Goal: Task Accomplishment & Management: Manage account settings

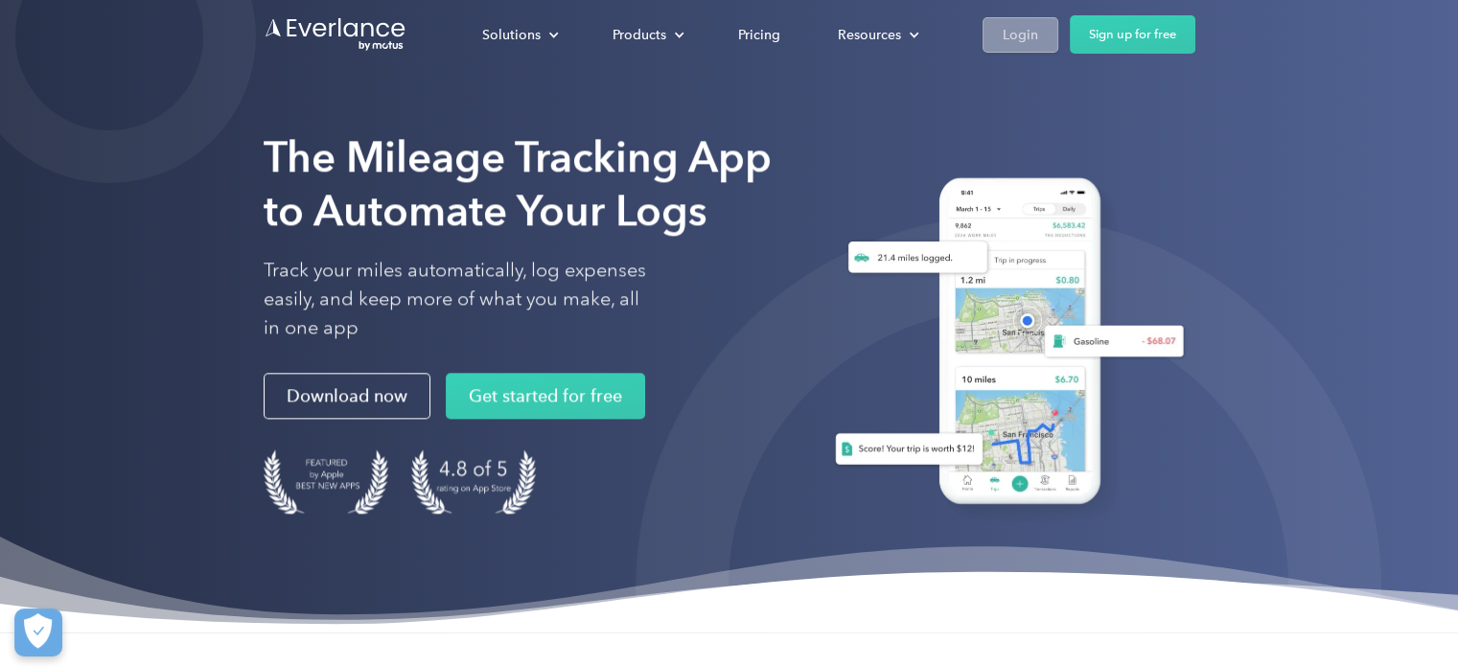
click at [1043, 33] on link "Login" at bounding box center [1020, 33] width 76 height 35
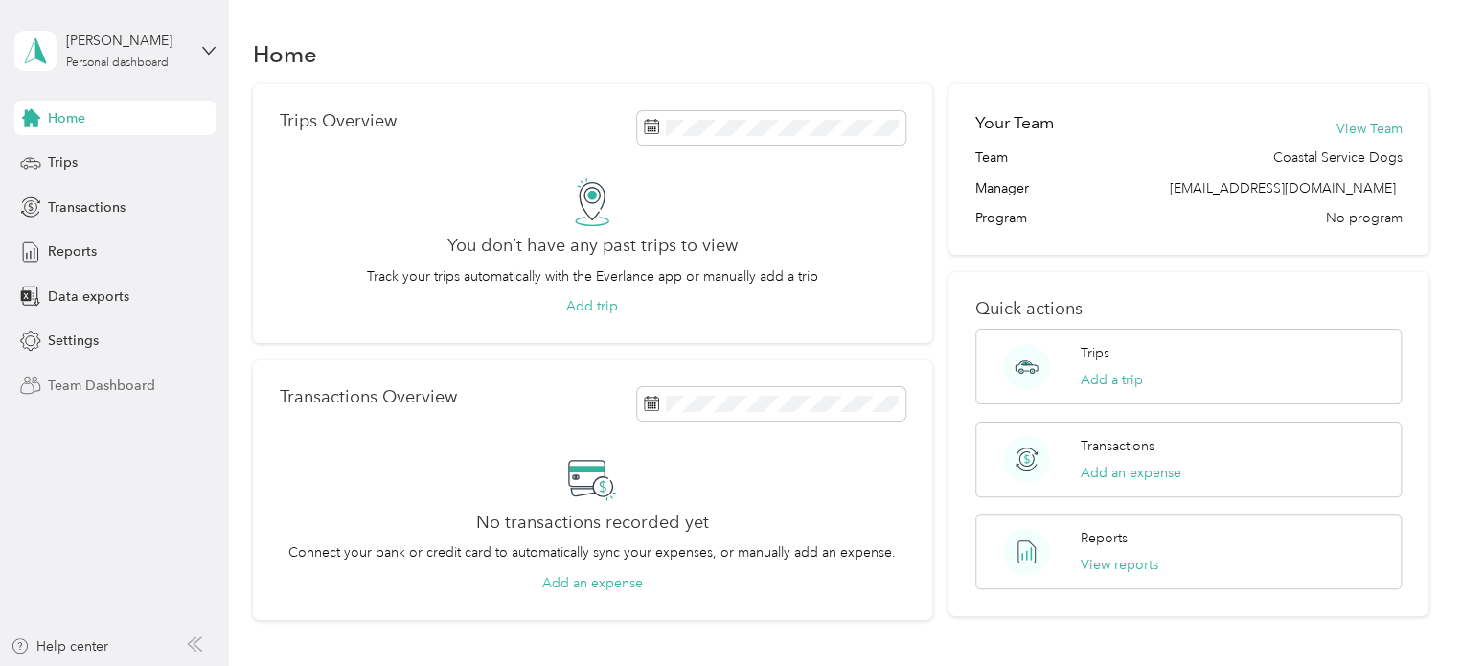
click at [61, 382] on span "Team Dashboard" at bounding box center [101, 386] width 107 height 20
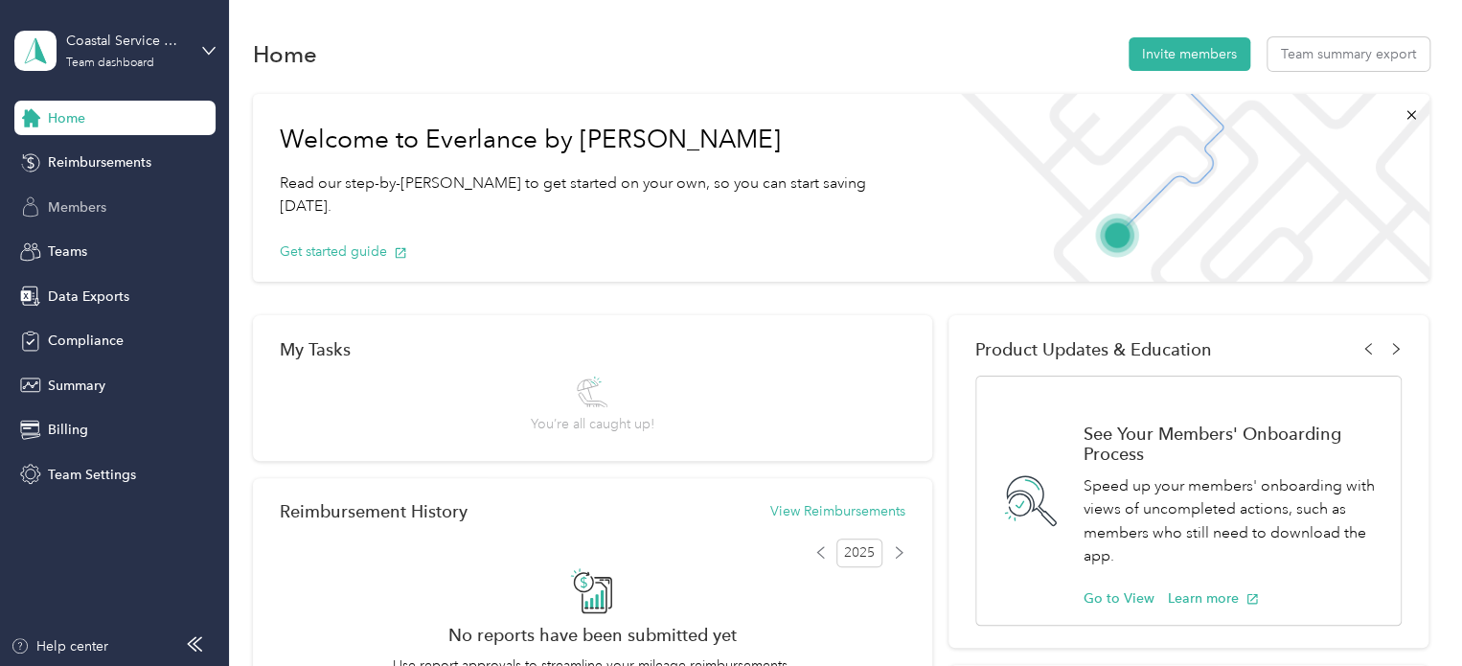
click at [106, 195] on div "Members" at bounding box center [114, 207] width 201 height 34
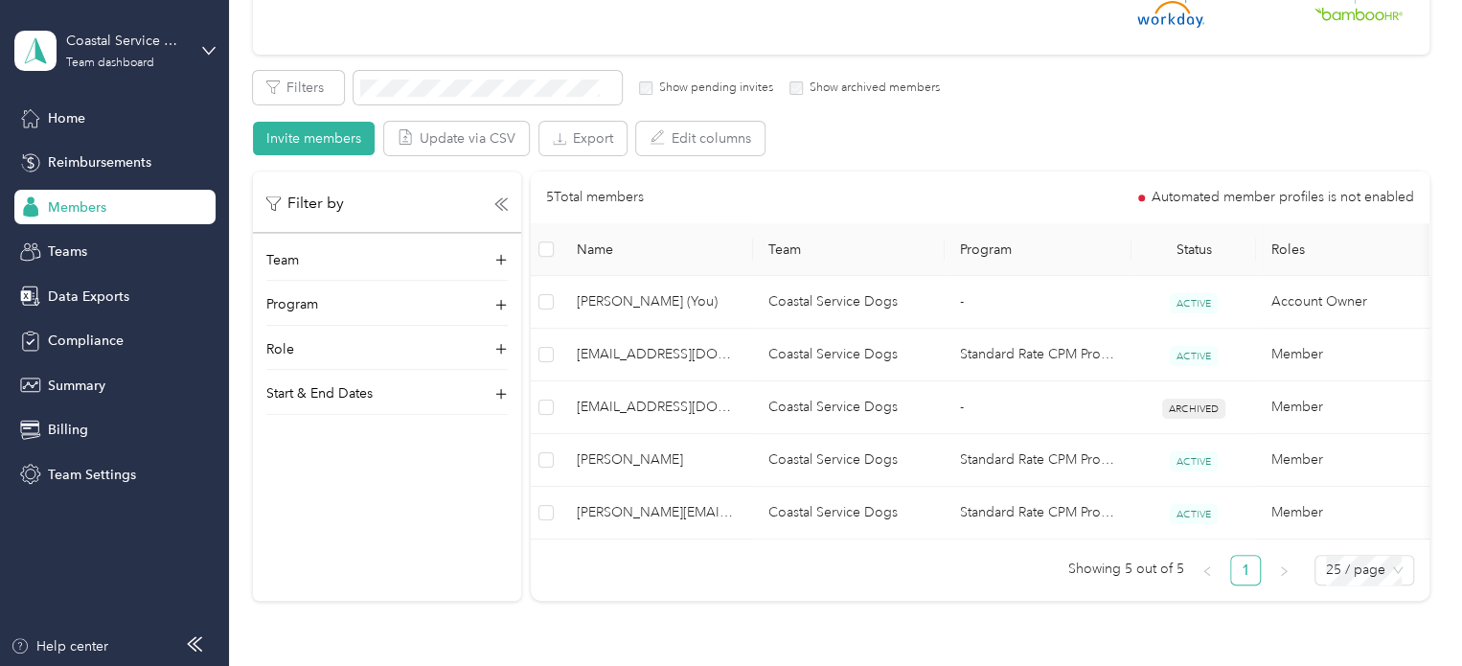
scroll to position [287, 0]
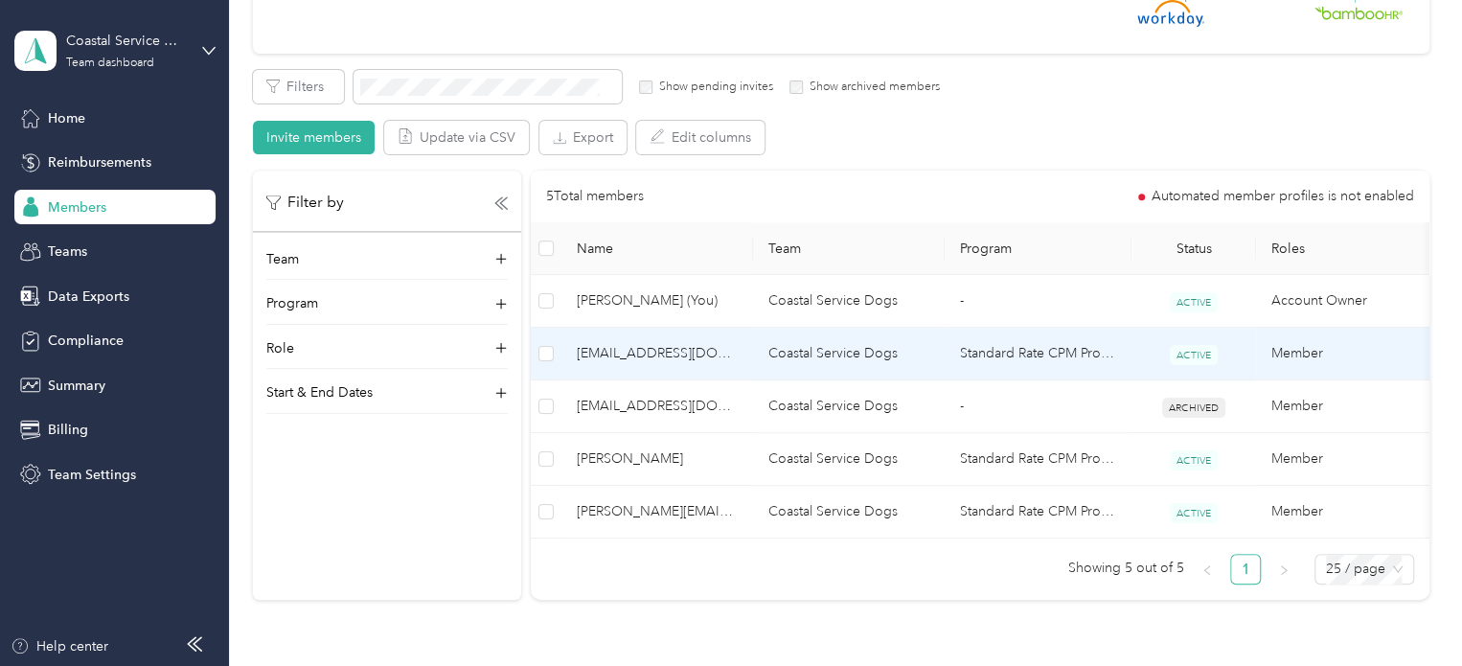
click at [729, 349] on span "[EMAIL_ADDRESS][DOMAIN_NAME]" at bounding box center [657, 353] width 161 height 21
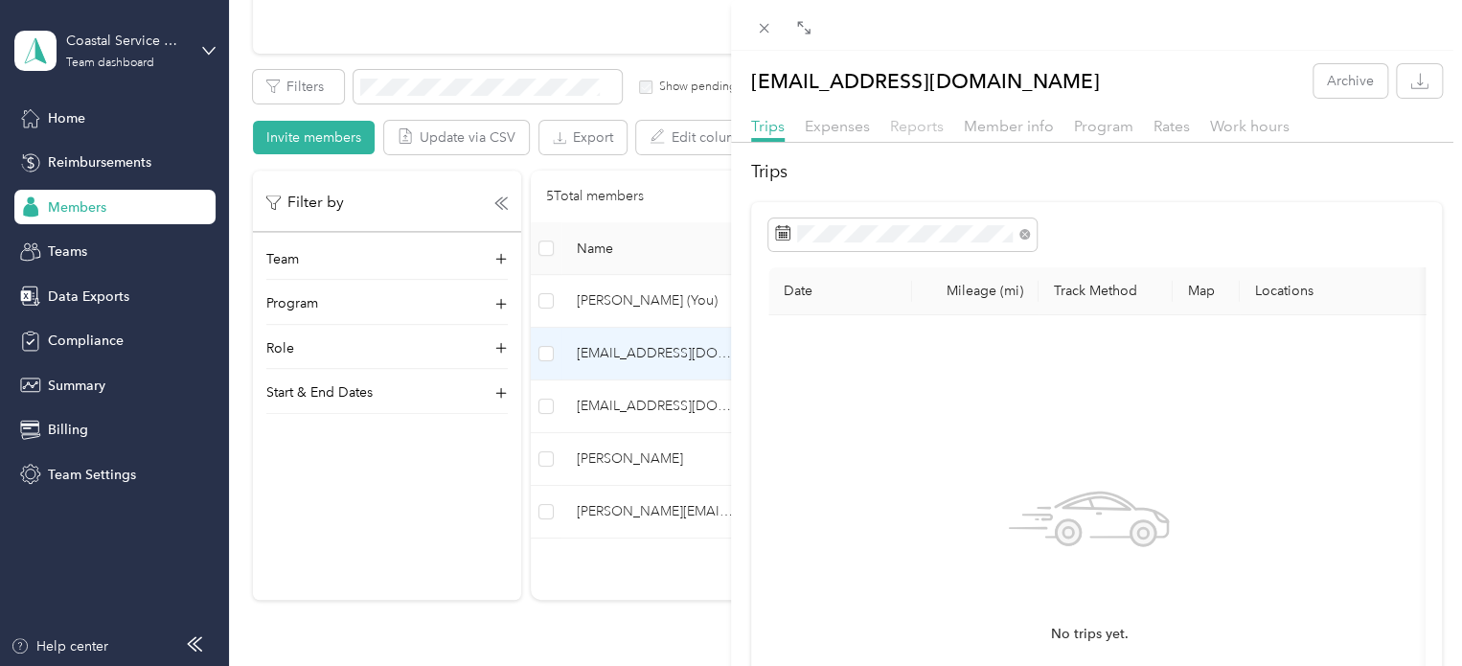
click at [911, 122] on span "Reports" at bounding box center [917, 126] width 54 height 18
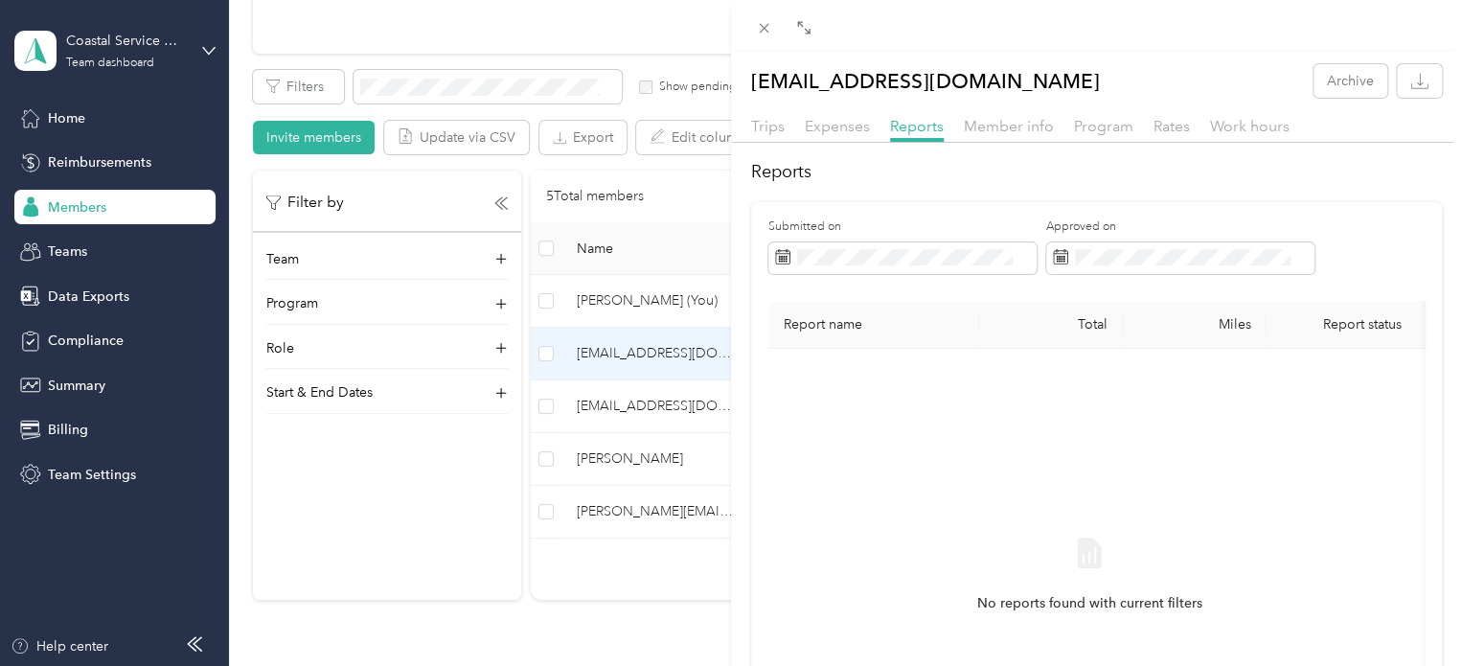
click at [847, 135] on div "Expenses" at bounding box center [837, 127] width 65 height 24
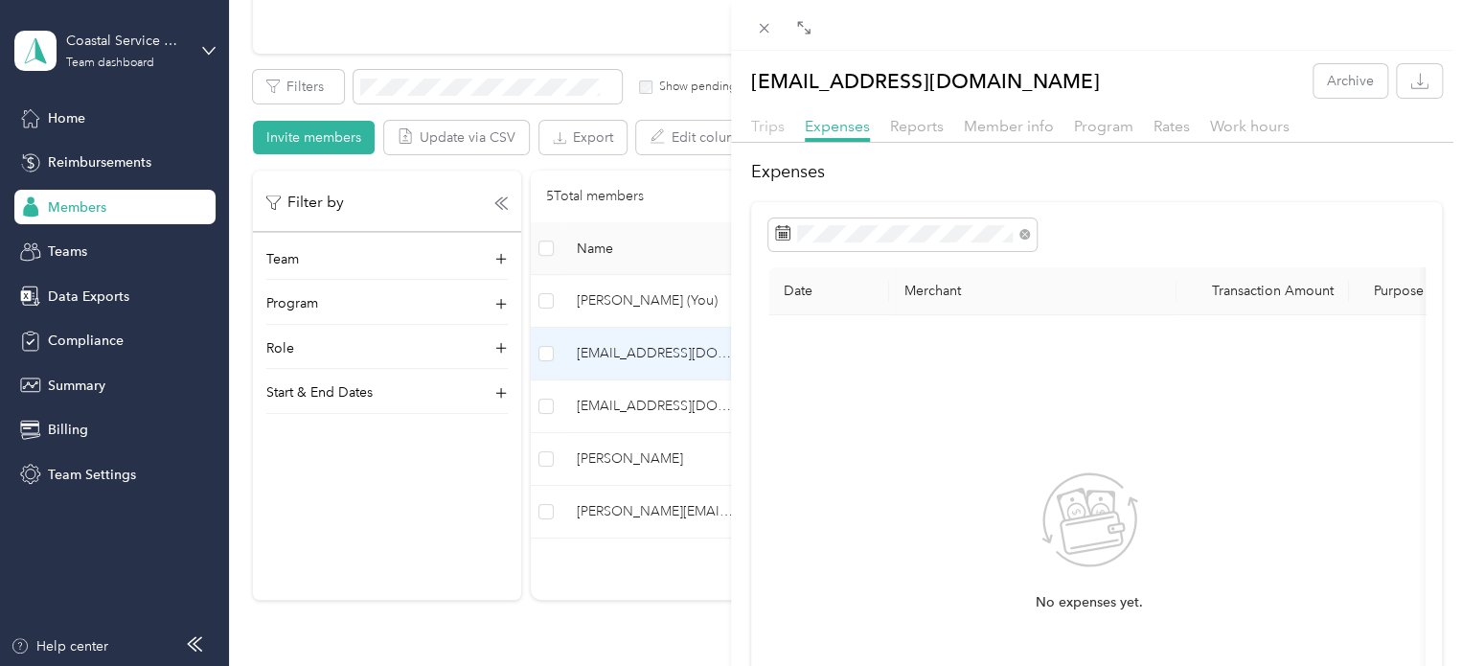
click at [758, 132] on span "Trips" at bounding box center [768, 126] width 34 height 18
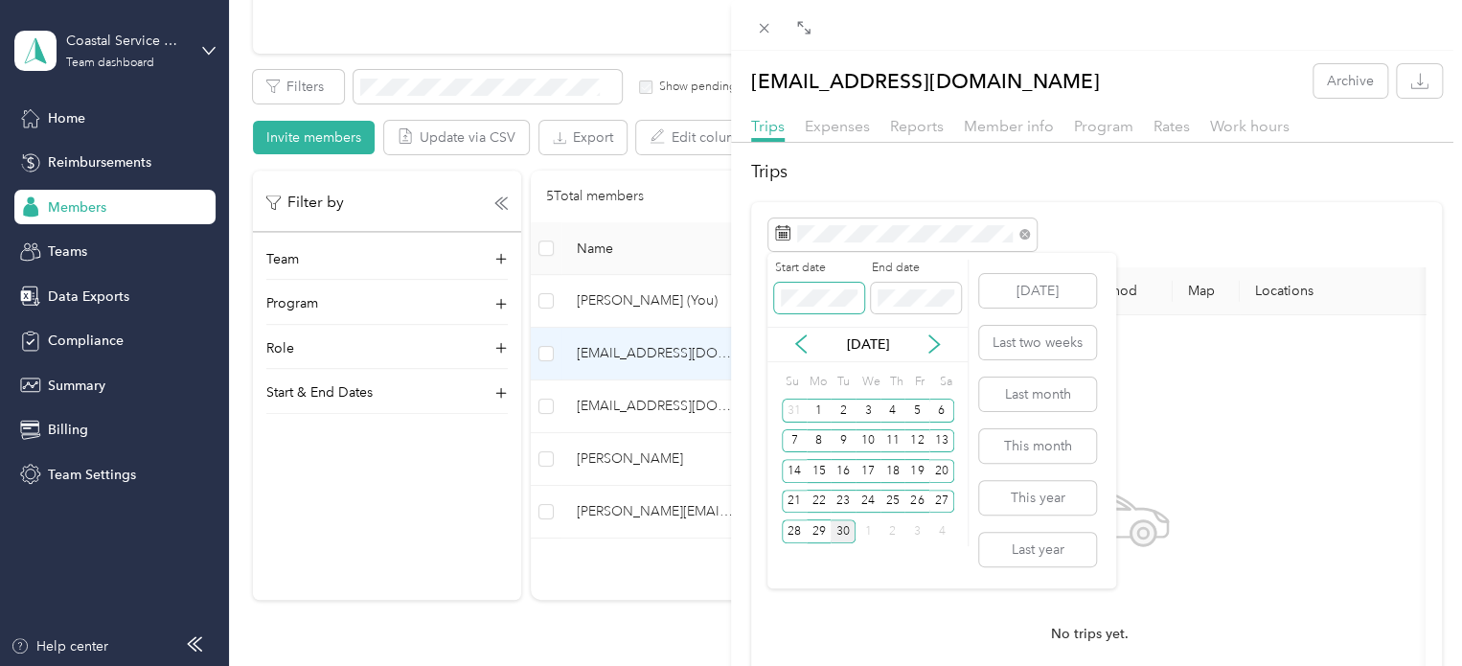
click at [826, 287] on span at bounding box center [819, 298] width 90 height 31
click at [800, 350] on icon at bounding box center [801, 343] width 19 height 19
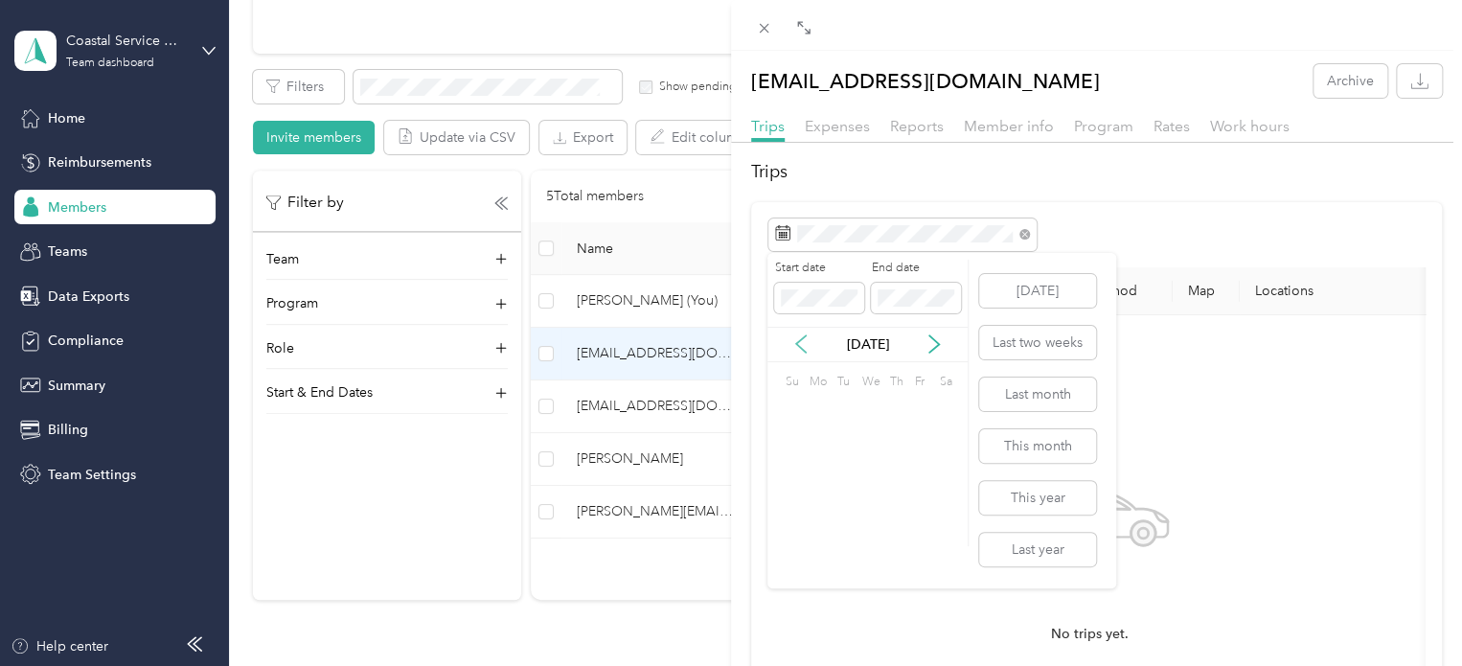
click at [800, 350] on icon at bounding box center [801, 343] width 19 height 19
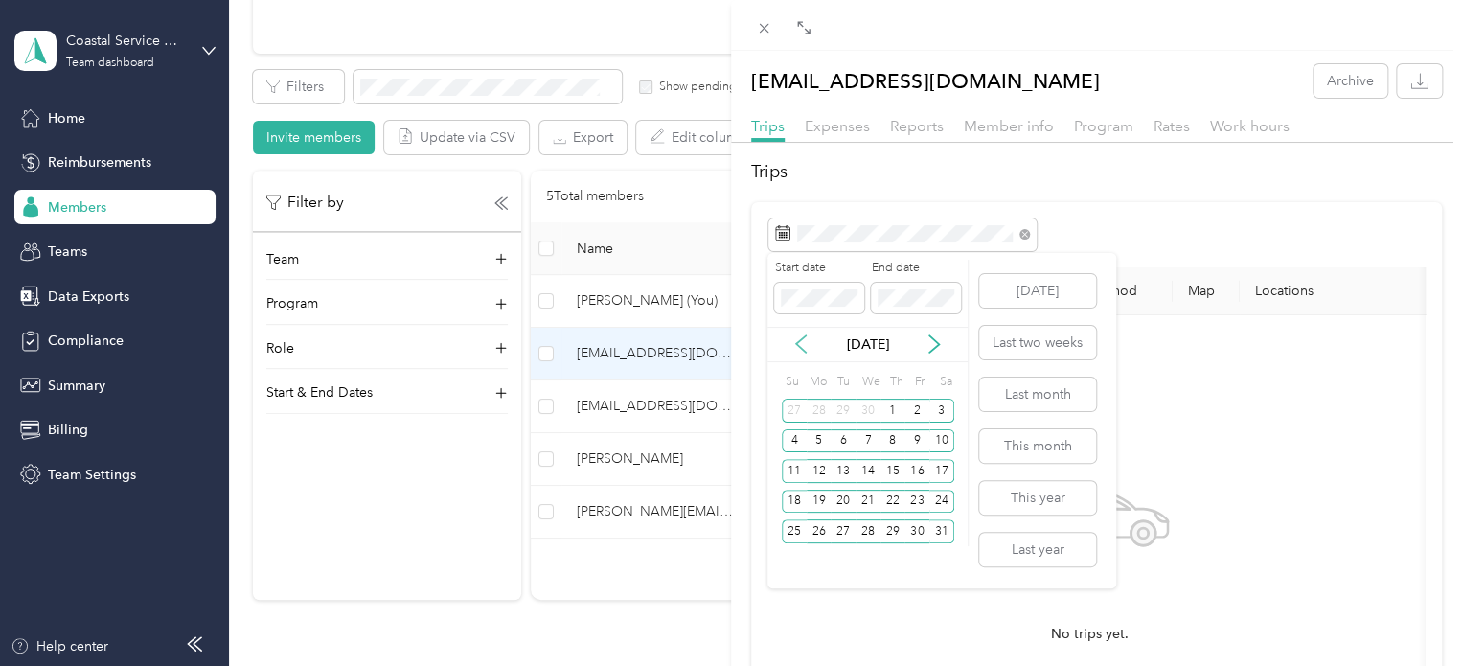
click at [800, 350] on icon at bounding box center [801, 343] width 19 height 19
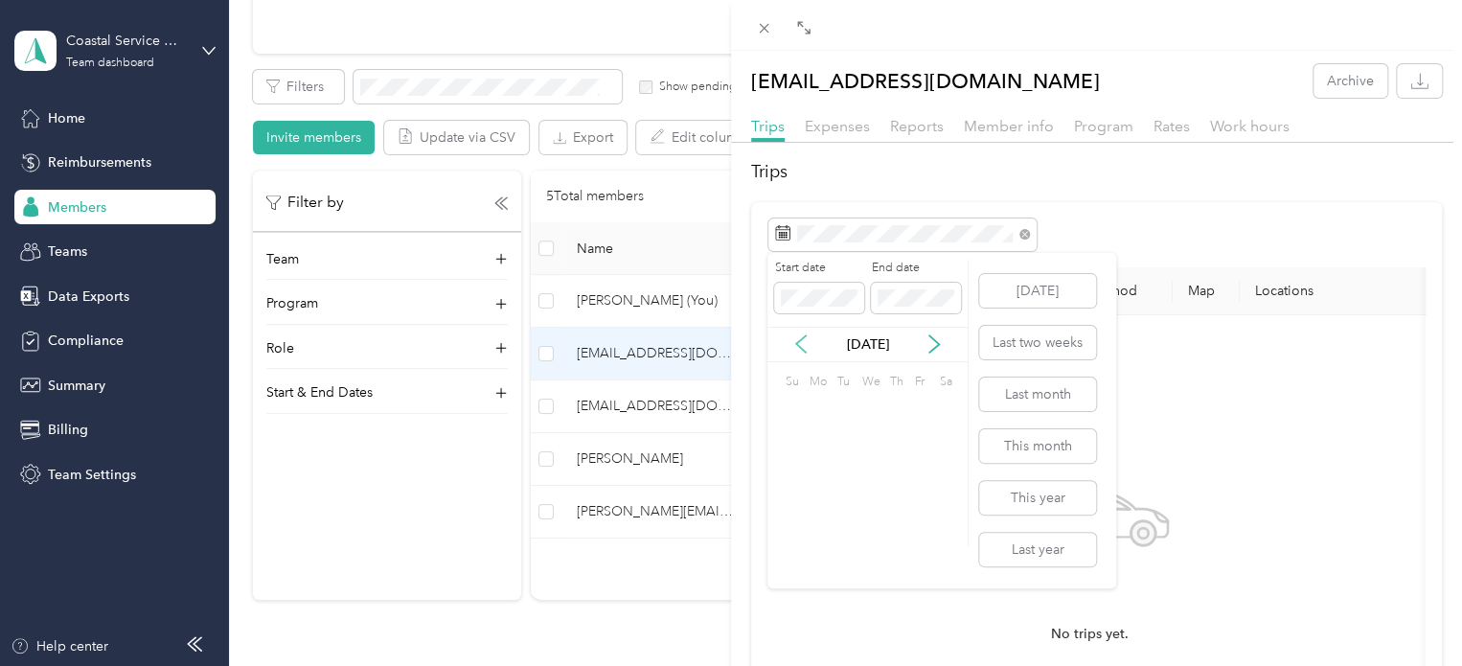
click at [800, 350] on icon at bounding box center [801, 343] width 19 height 19
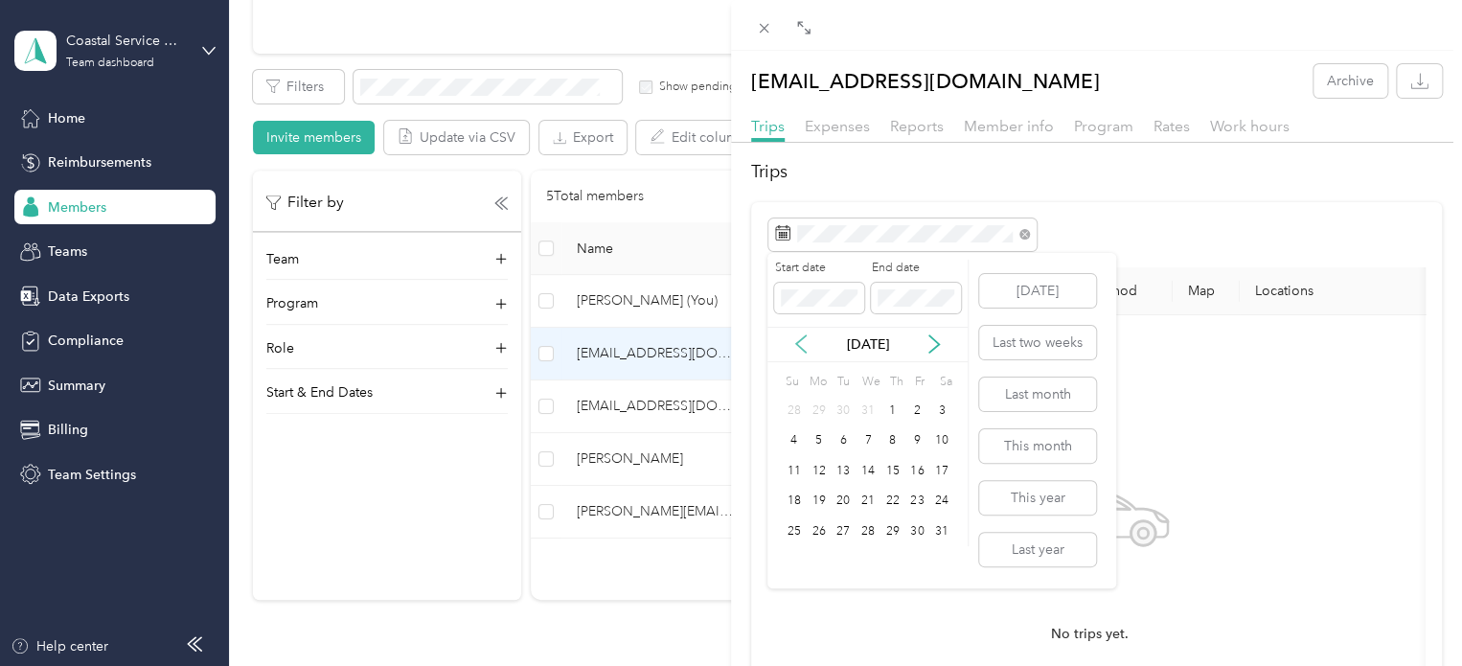
click at [800, 350] on icon at bounding box center [801, 343] width 19 height 19
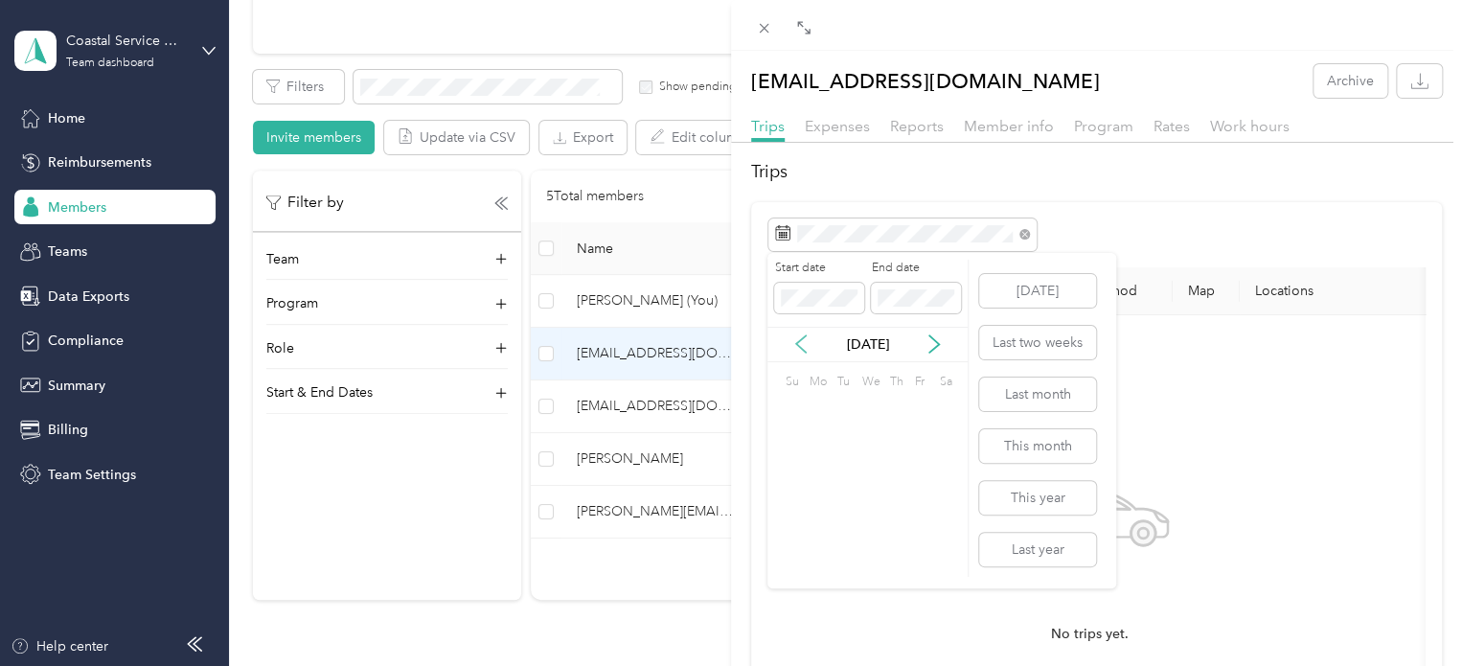
click at [800, 350] on icon at bounding box center [801, 343] width 19 height 19
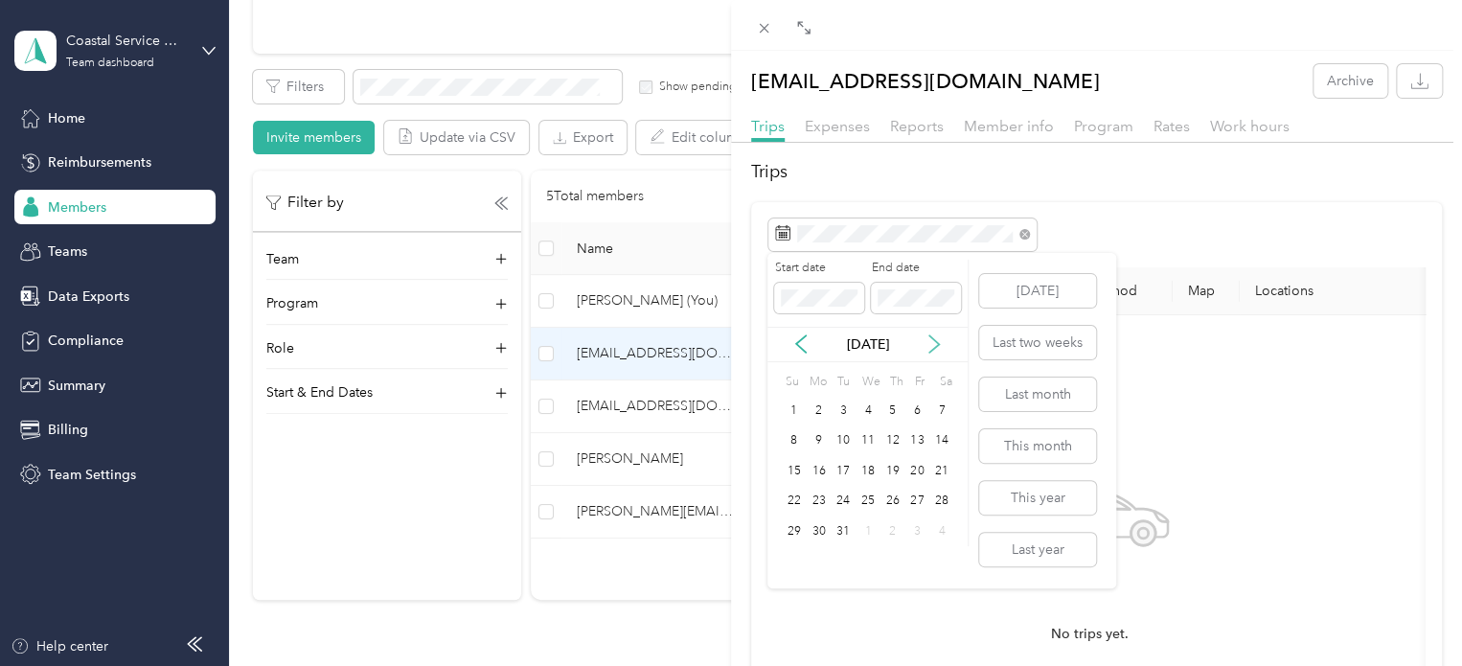
click at [930, 346] on icon at bounding box center [934, 343] width 19 height 19
click at [931, 345] on icon at bounding box center [934, 343] width 19 height 19
click at [822, 409] on div "1" at bounding box center [819, 411] width 25 height 24
click at [935, 338] on icon at bounding box center [934, 343] width 19 height 19
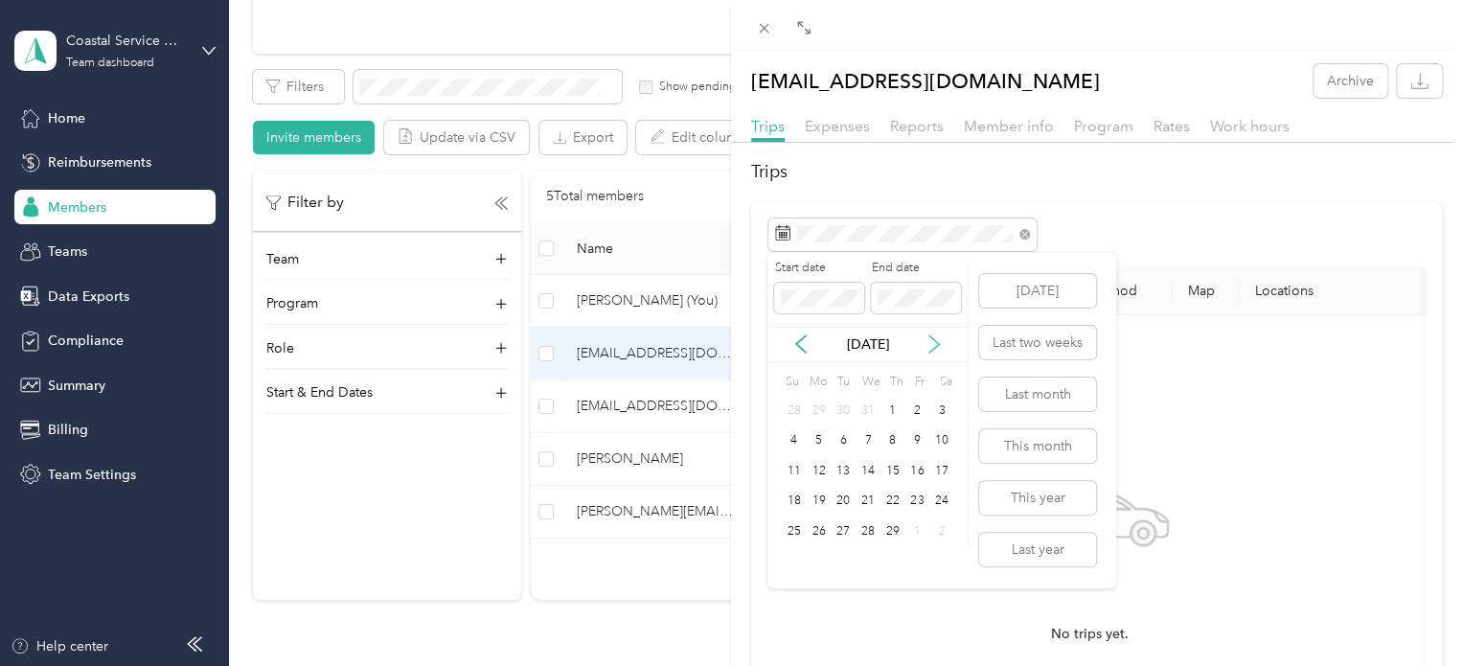
click at [935, 338] on icon at bounding box center [934, 343] width 19 height 19
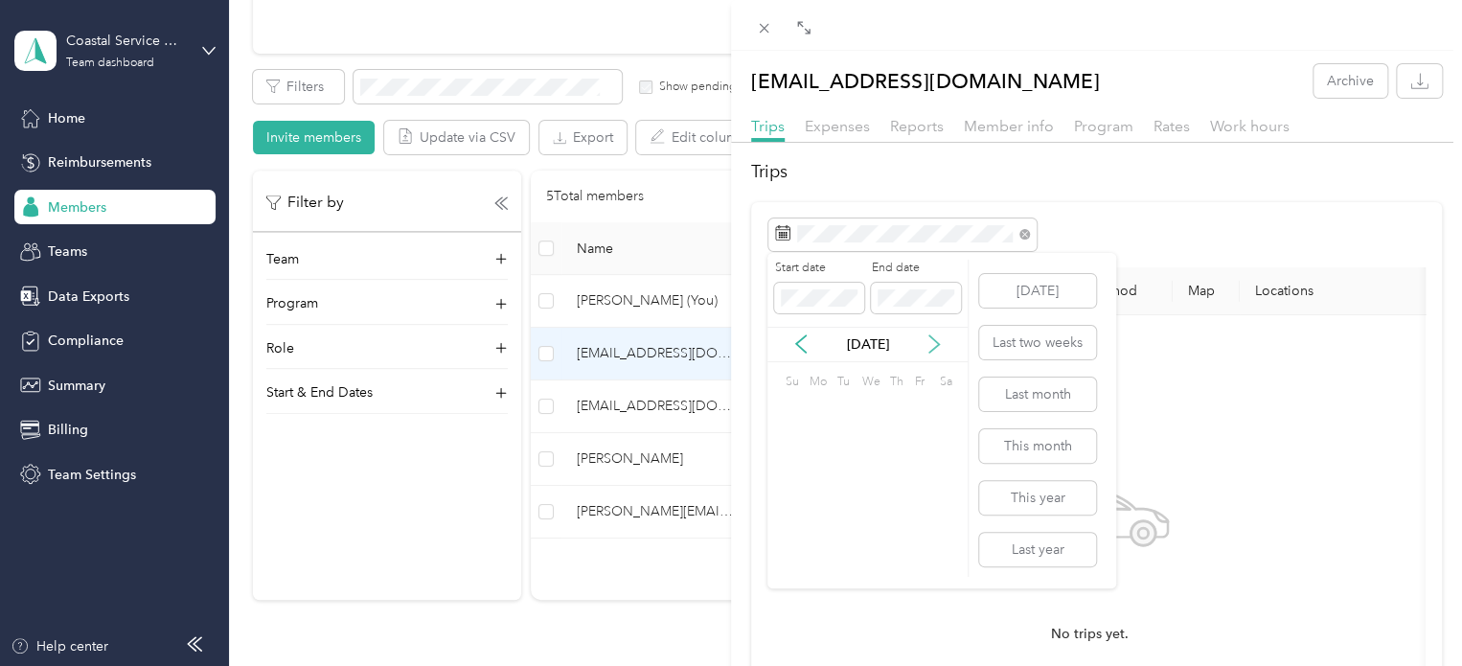
click at [935, 338] on icon at bounding box center [934, 343] width 19 height 19
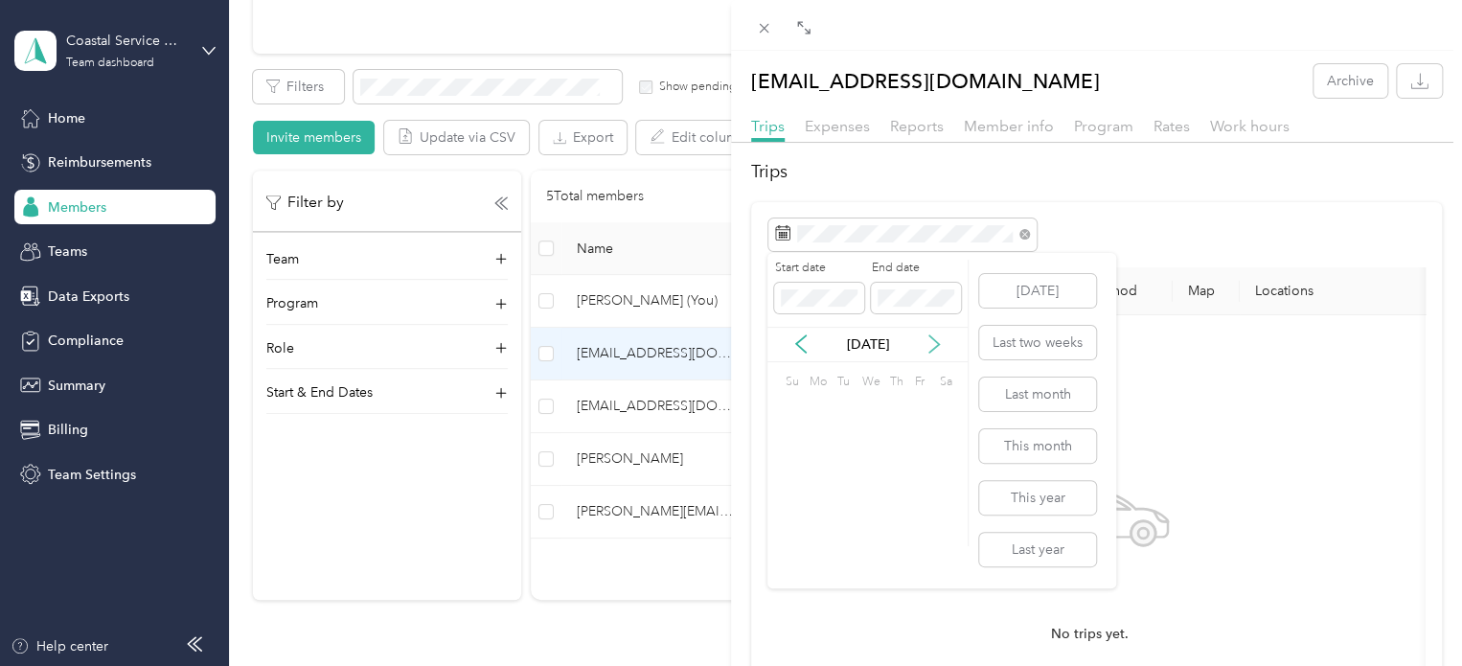
click at [935, 338] on icon at bounding box center [934, 343] width 19 height 19
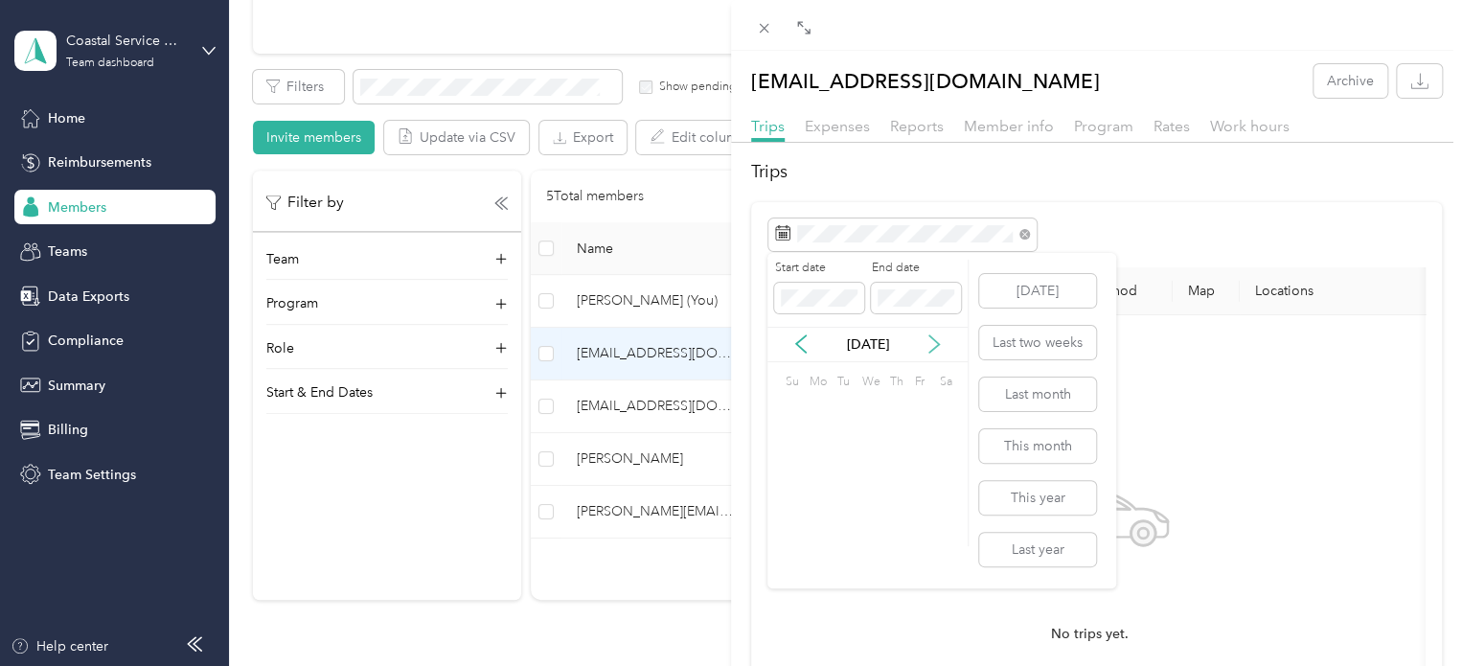
click at [935, 338] on icon at bounding box center [934, 343] width 19 height 19
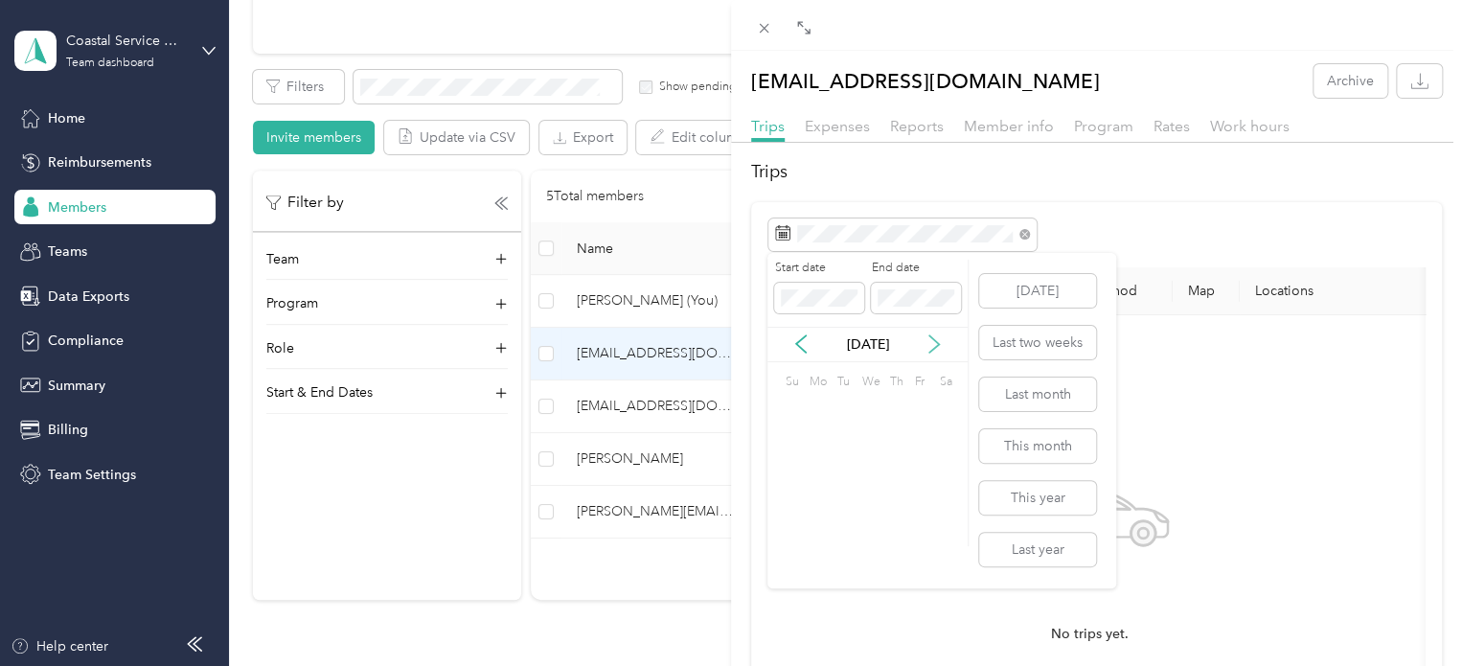
click at [935, 338] on icon at bounding box center [934, 343] width 19 height 19
click at [793, 340] on icon at bounding box center [801, 343] width 19 height 19
click at [795, 340] on icon at bounding box center [801, 343] width 19 height 19
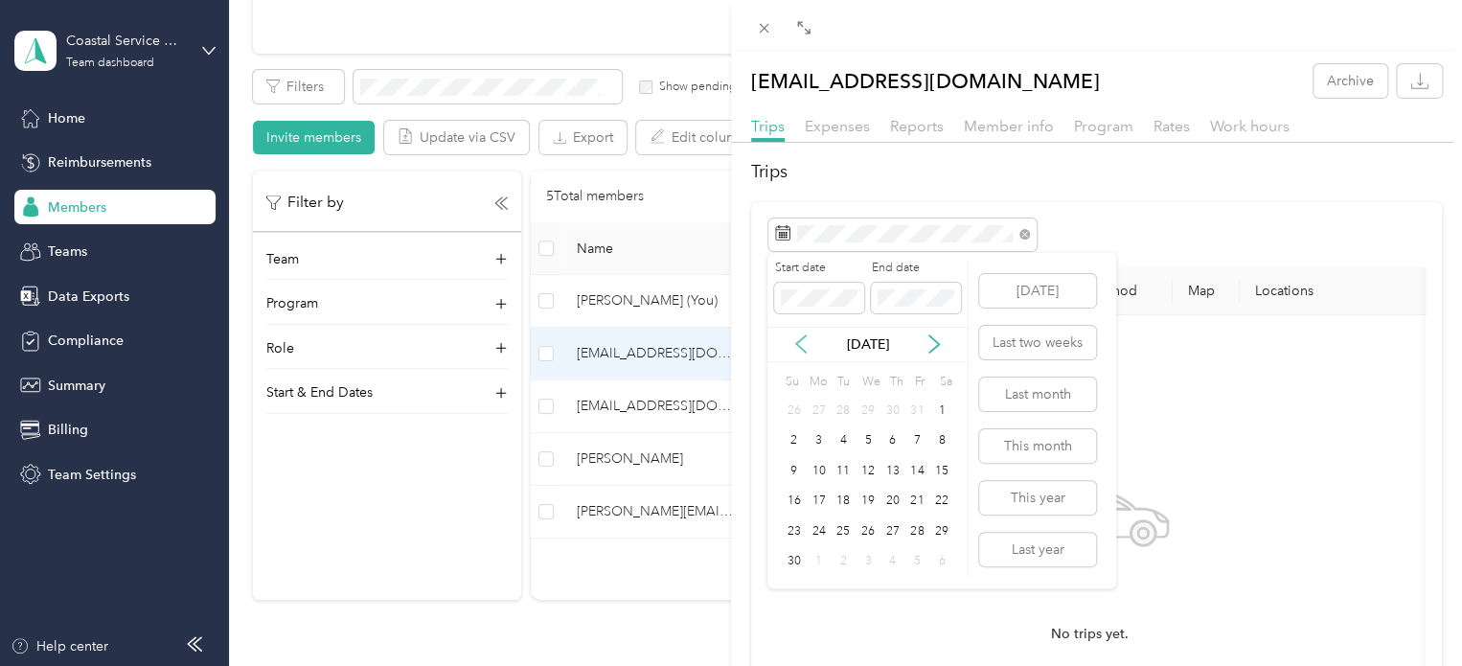
click at [796, 340] on icon at bounding box center [801, 343] width 19 height 19
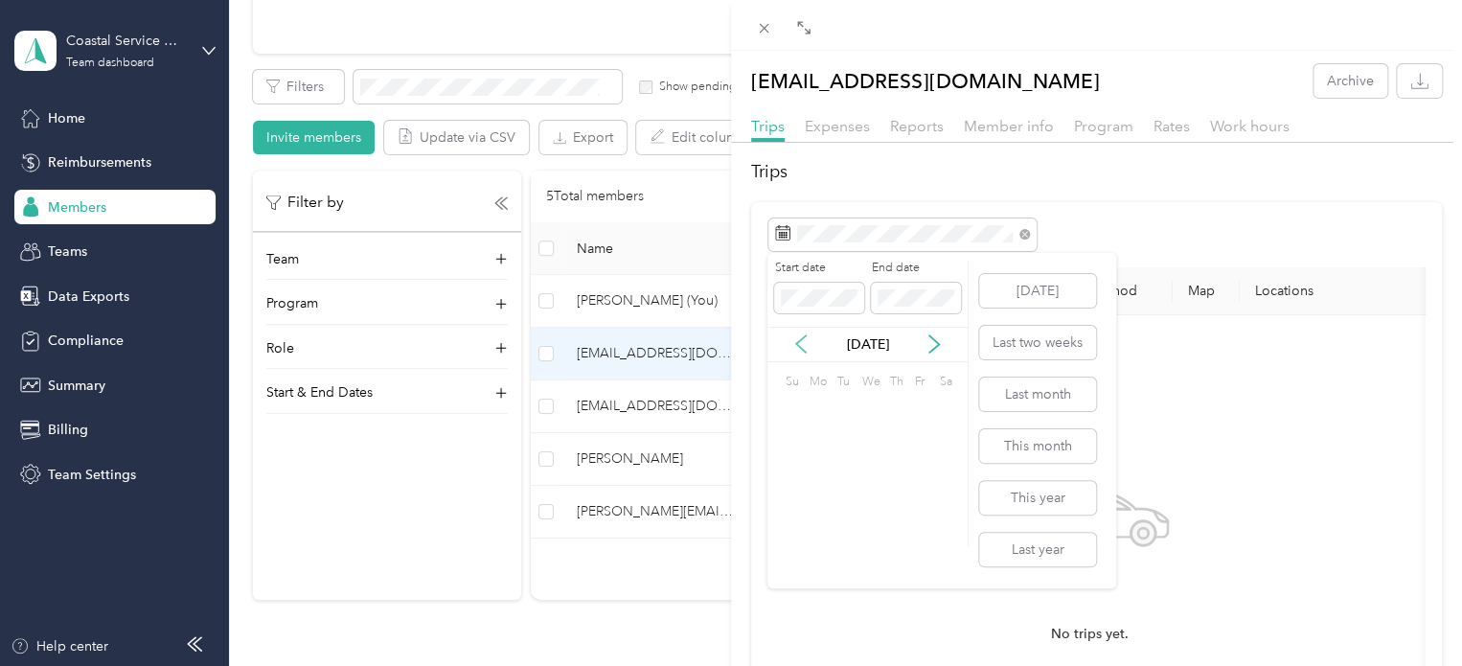
click at [796, 340] on icon at bounding box center [801, 343] width 19 height 19
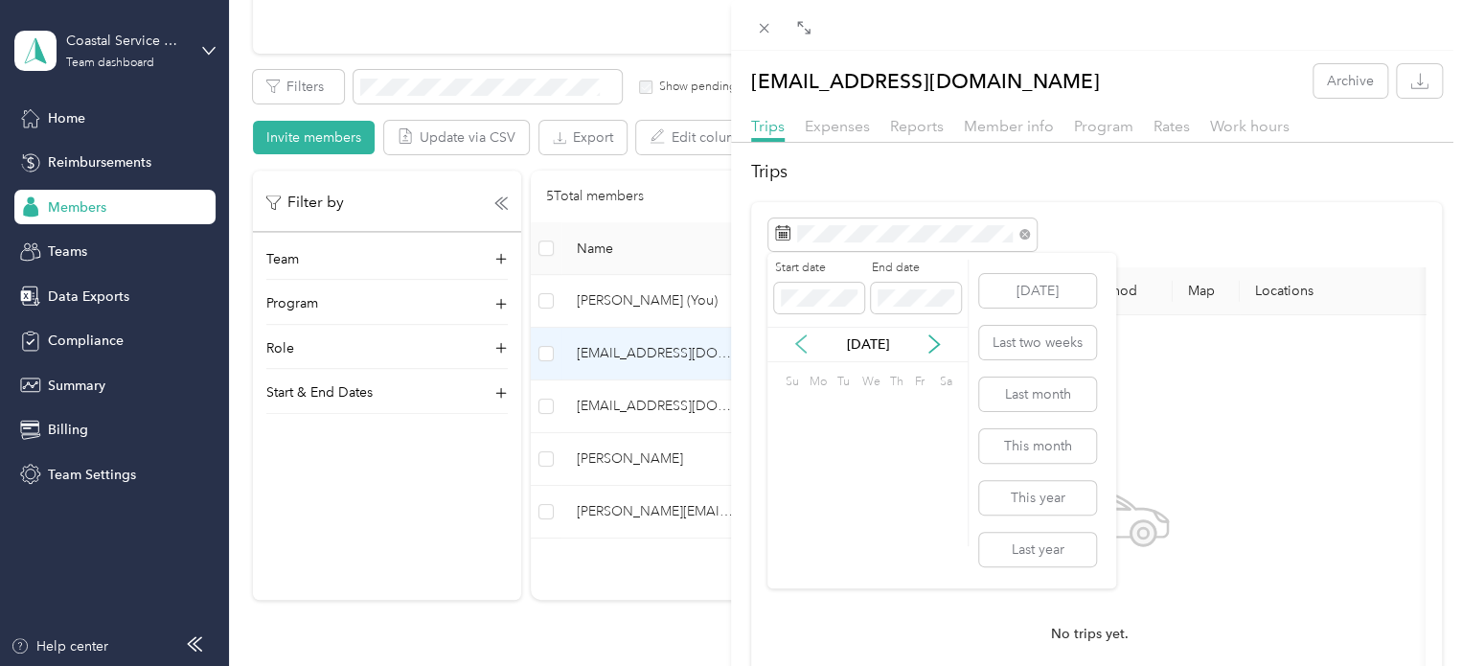
click at [796, 340] on icon at bounding box center [801, 343] width 19 height 19
click at [935, 344] on icon at bounding box center [934, 343] width 19 height 19
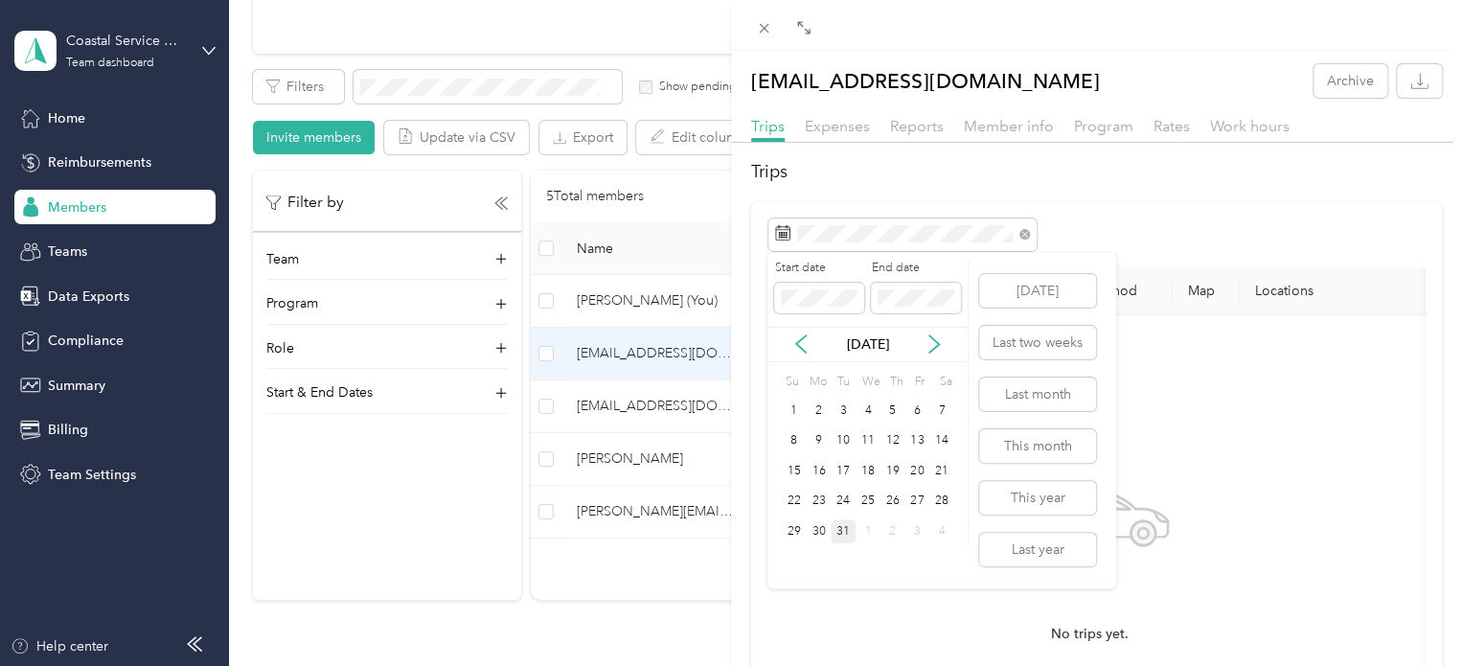
click at [837, 528] on div "31" at bounding box center [843, 531] width 25 height 24
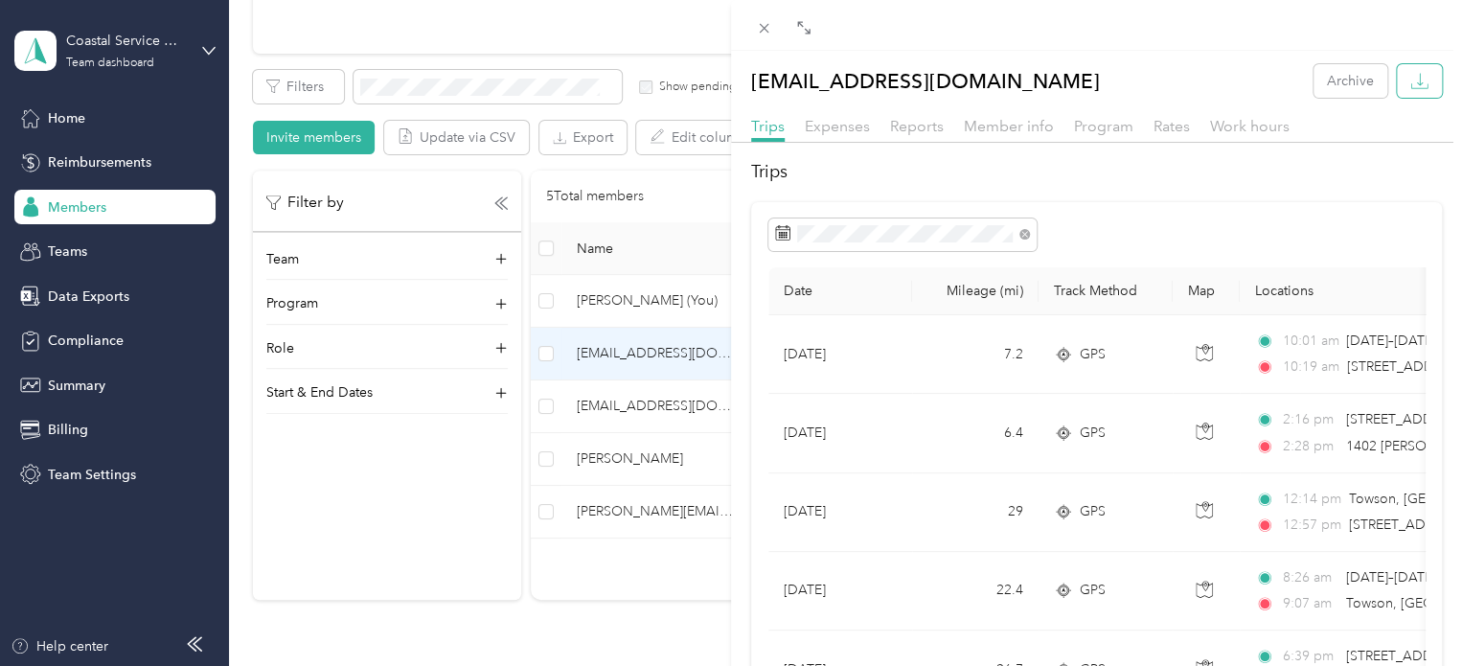
click at [1419, 82] on button "button" at bounding box center [1419, 81] width 45 height 34
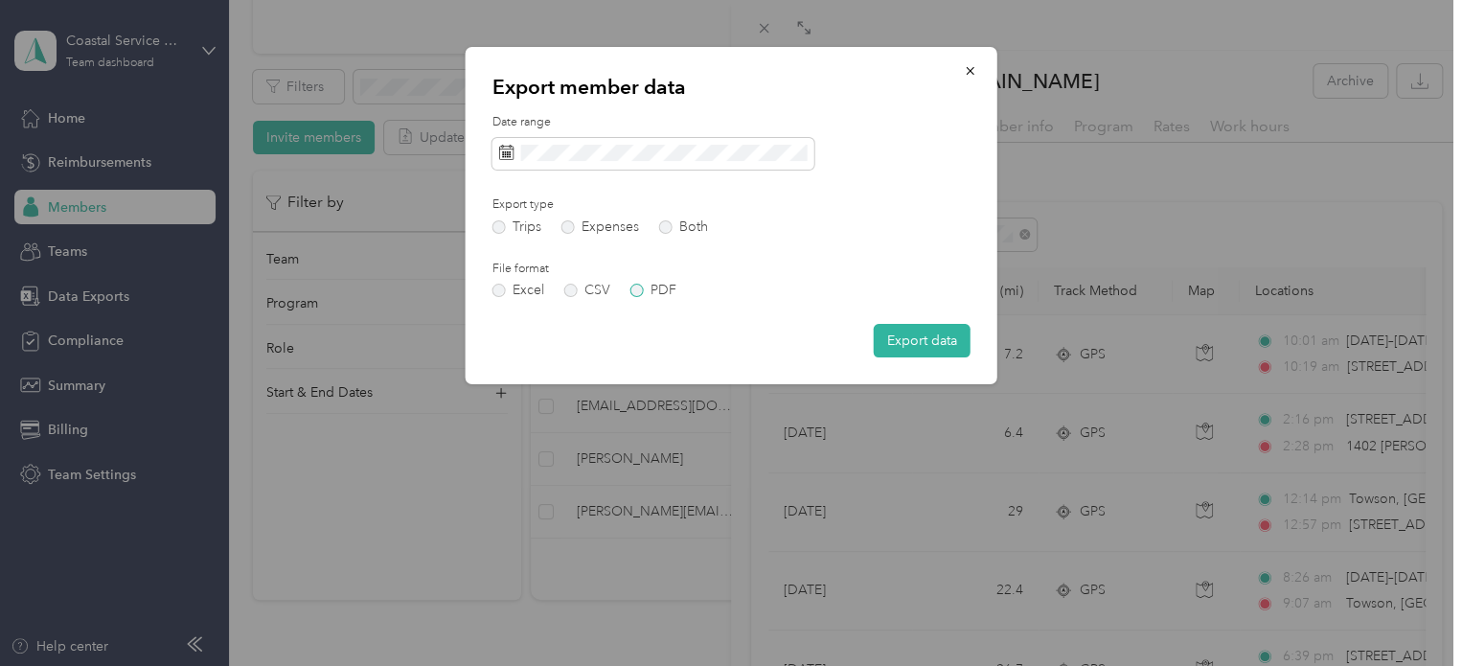
click at [643, 294] on label "PDF" at bounding box center [654, 290] width 46 height 13
click at [579, 230] on label "Expenses" at bounding box center [601, 226] width 78 height 13
click at [660, 229] on label "Both" at bounding box center [683, 226] width 49 height 13
click at [920, 333] on button "Export data" at bounding box center [922, 341] width 97 height 34
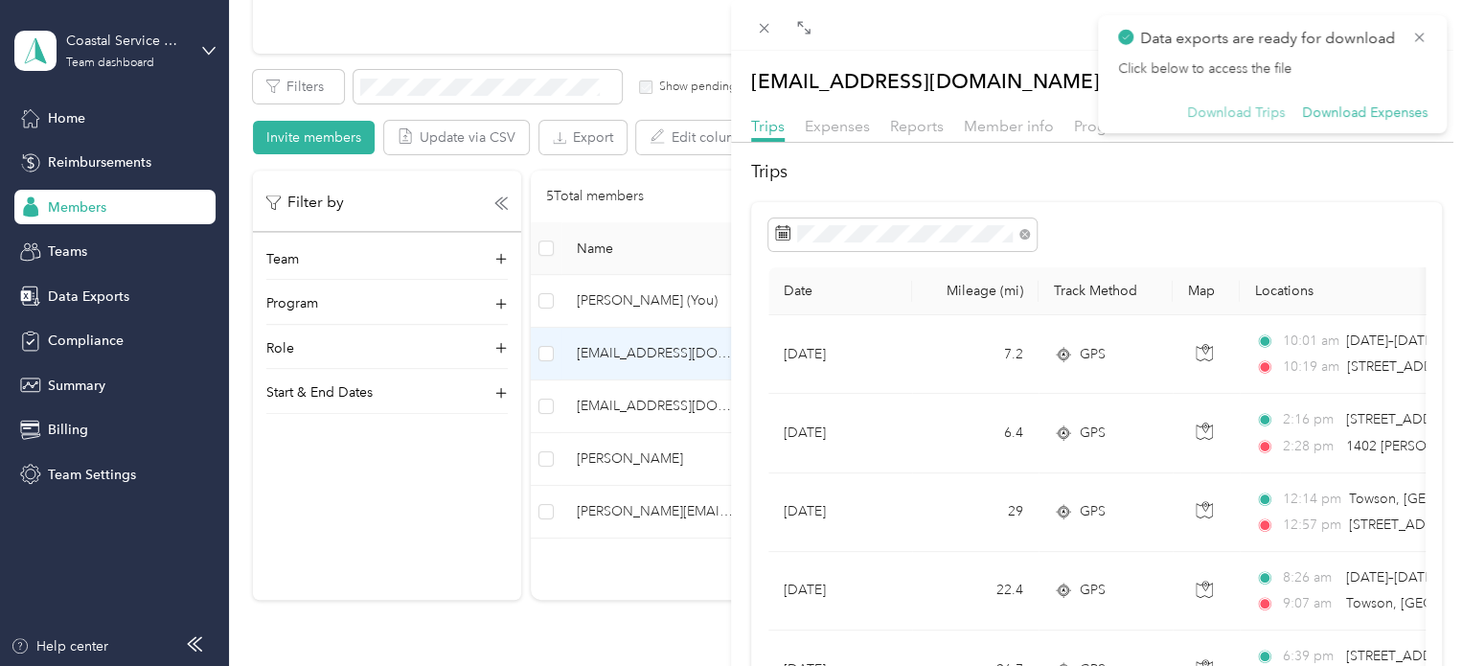
click at [1215, 118] on button "Download Trips" at bounding box center [1236, 112] width 98 height 17
click at [1321, 111] on button "Download Expenses" at bounding box center [1365, 112] width 126 height 17
click at [1111, 237] on div at bounding box center [1097, 234] width 657 height 33
click at [1421, 30] on icon at bounding box center [1419, 37] width 15 height 17
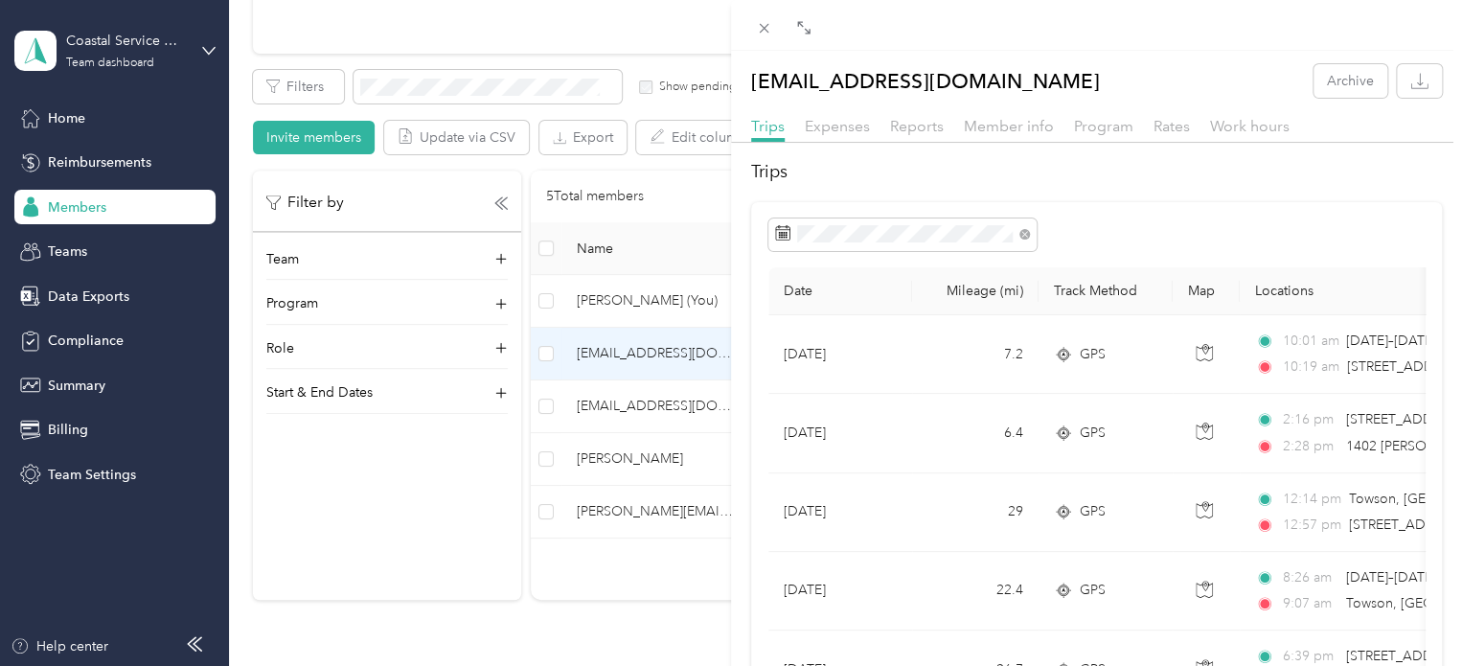
click at [1096, 241] on div at bounding box center [1097, 234] width 657 height 33
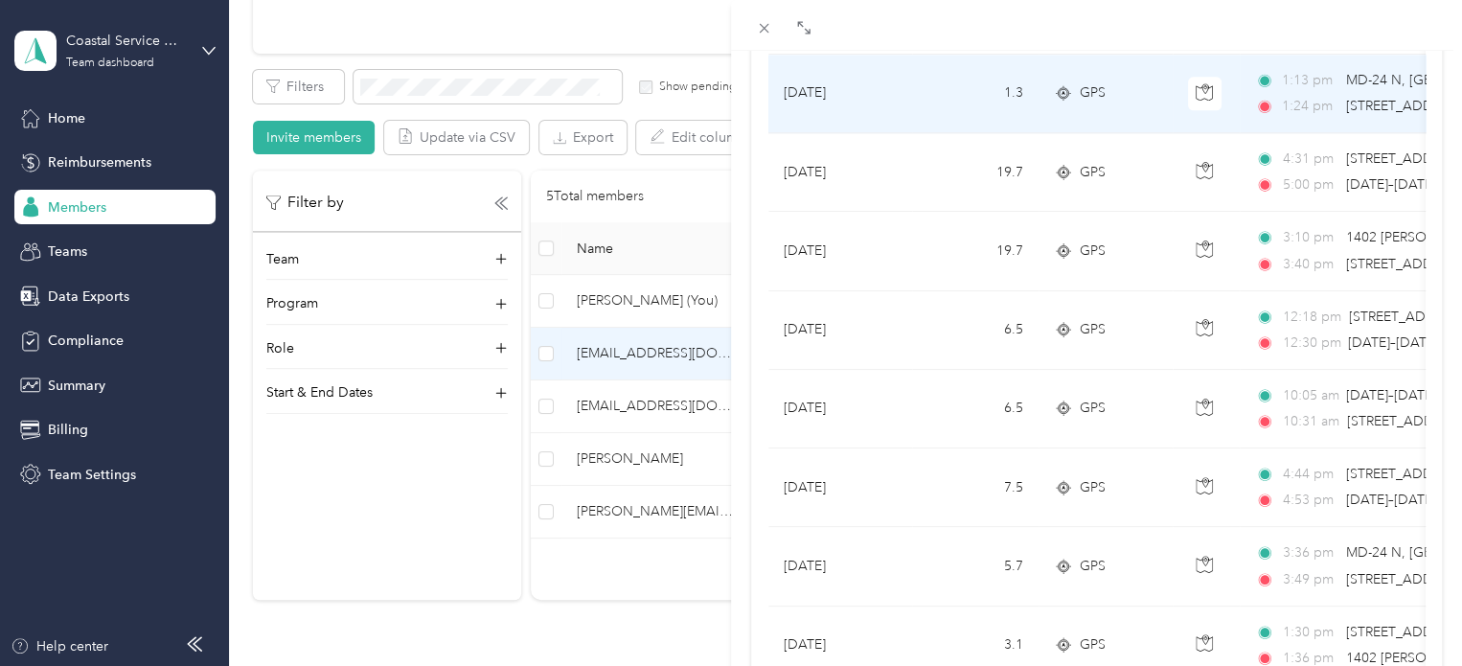
scroll to position [1778, 0]
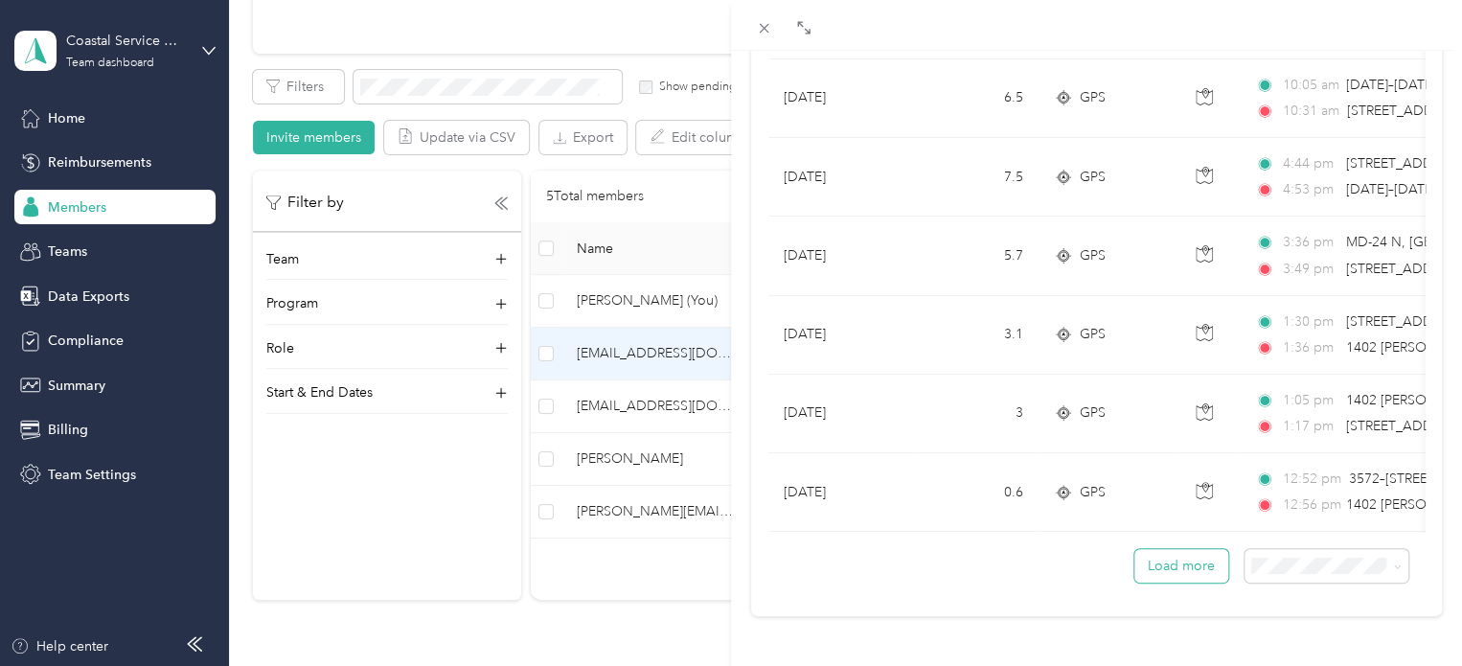
click at [1185, 549] on button "Load more" at bounding box center [1182, 566] width 94 height 34
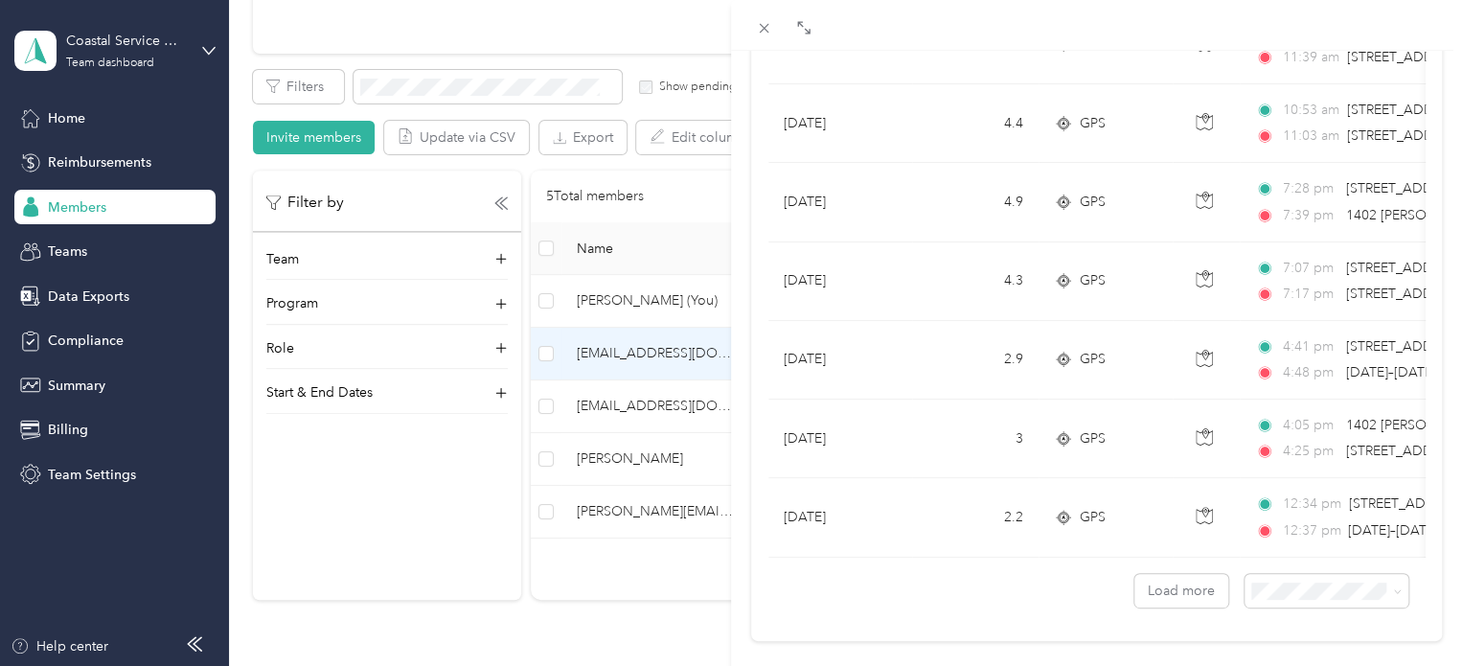
scroll to position [3743, 0]
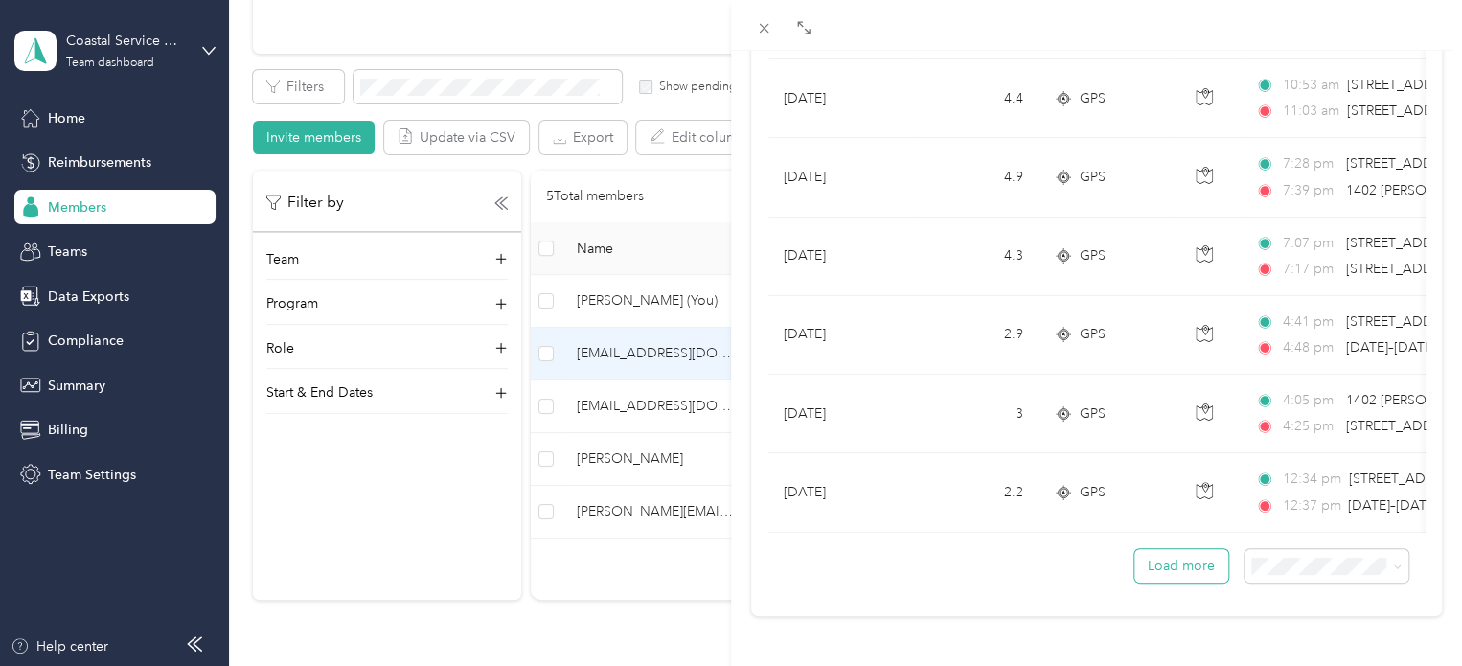
click at [1197, 549] on button "Load more" at bounding box center [1182, 566] width 94 height 34
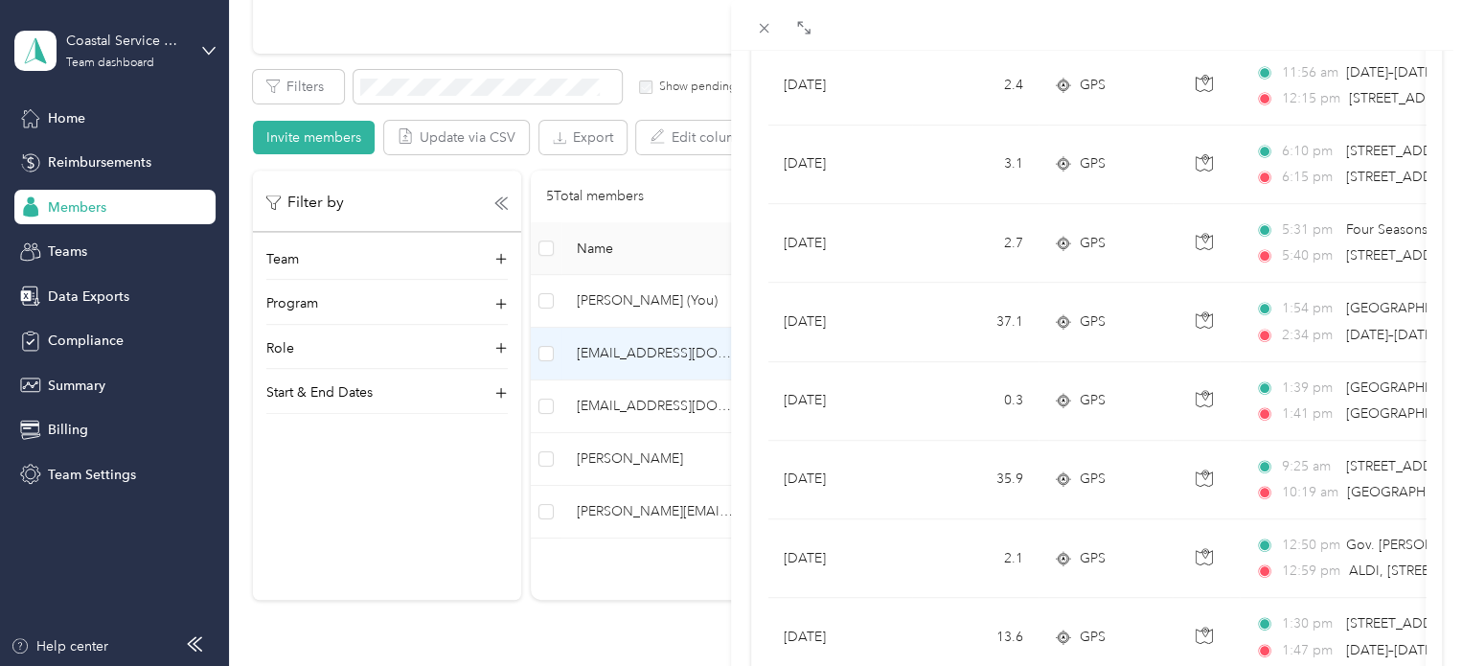
scroll to position [5708, 0]
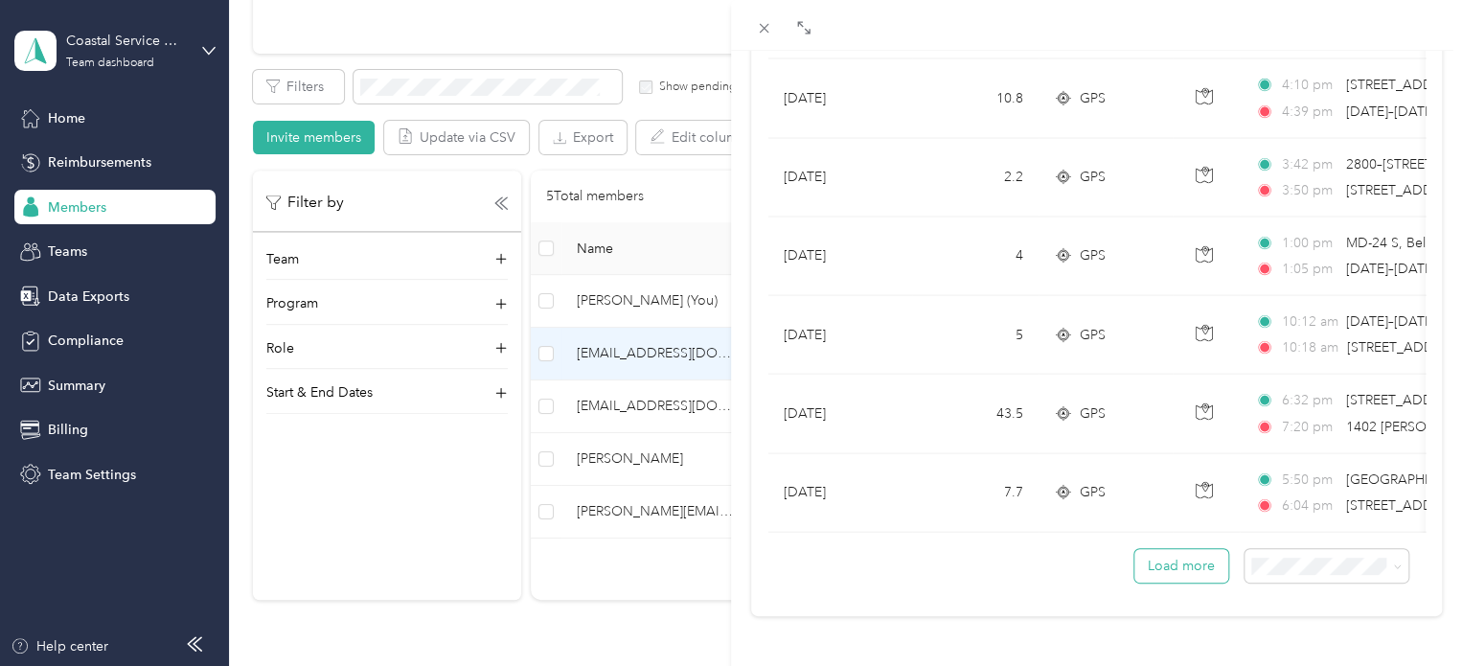
click at [1158, 549] on button "Load more" at bounding box center [1182, 566] width 94 height 34
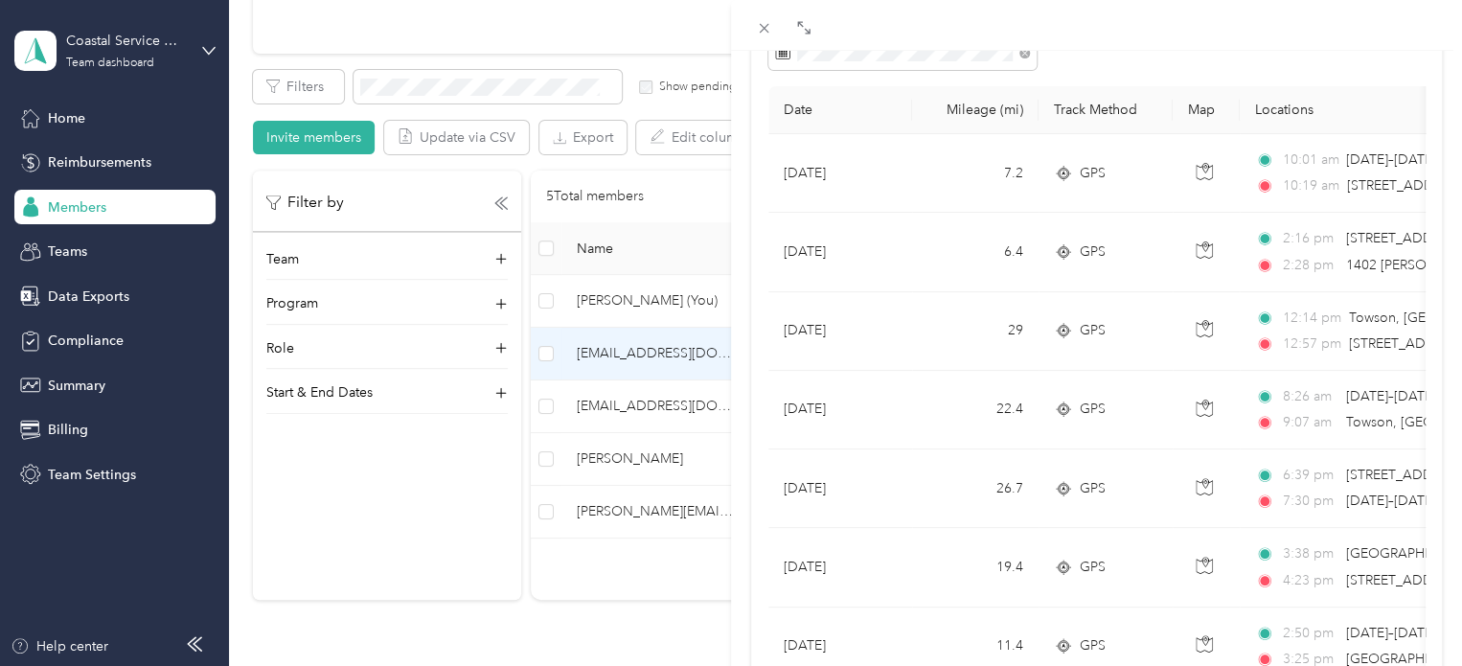
scroll to position [0, 0]
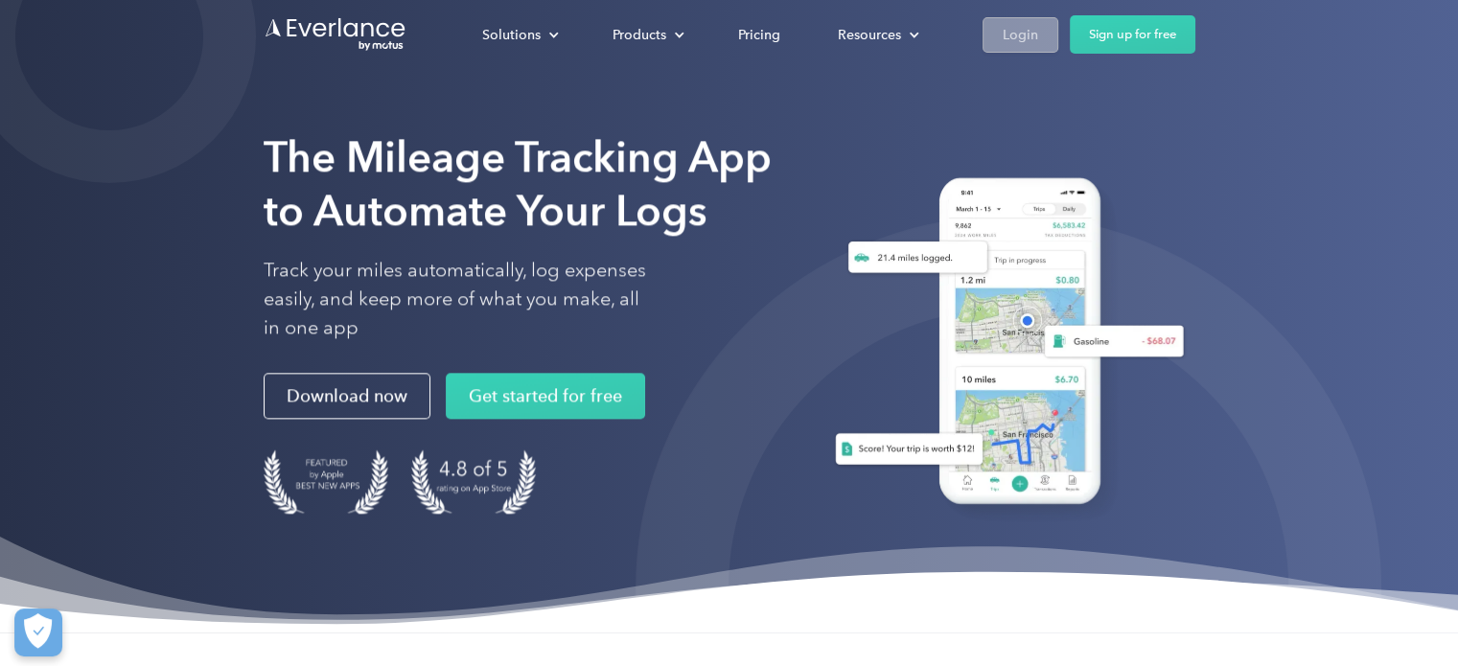
click at [1027, 27] on div "Login" at bounding box center [1019, 35] width 35 height 24
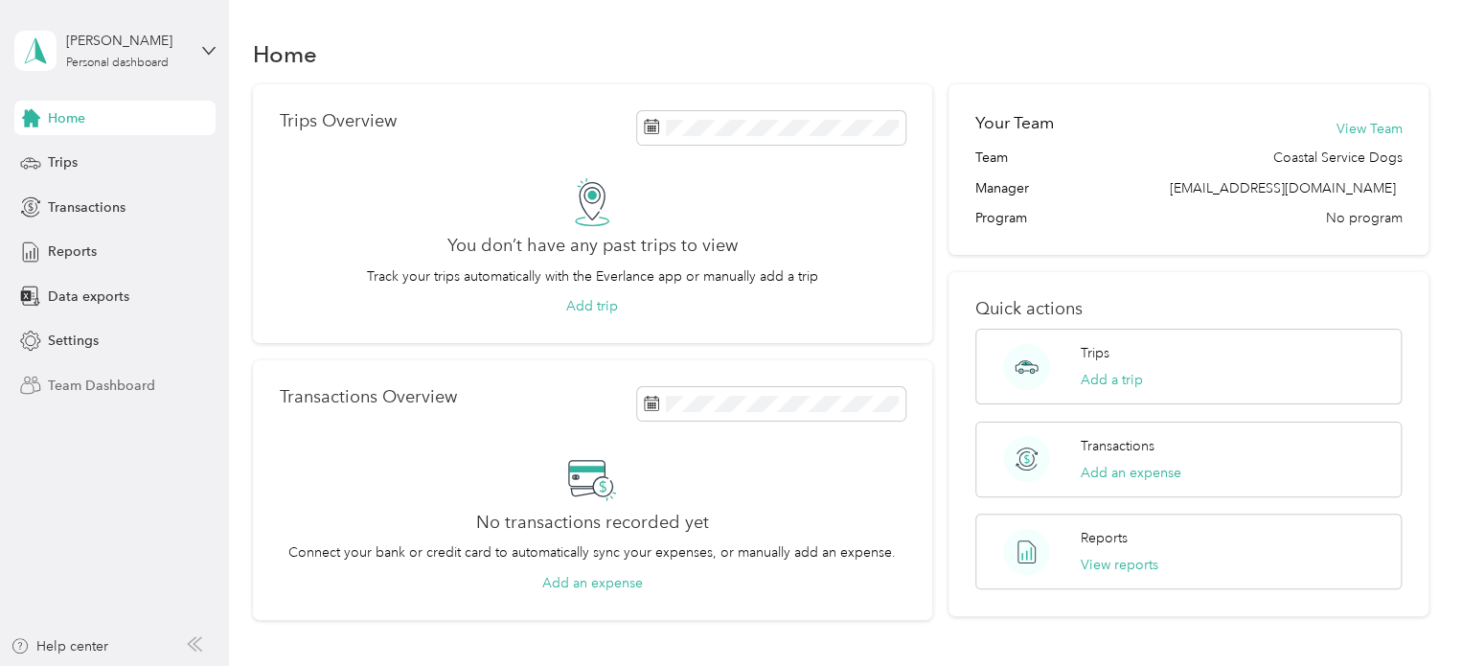
click at [94, 401] on div "Team Dashboard" at bounding box center [114, 385] width 201 height 34
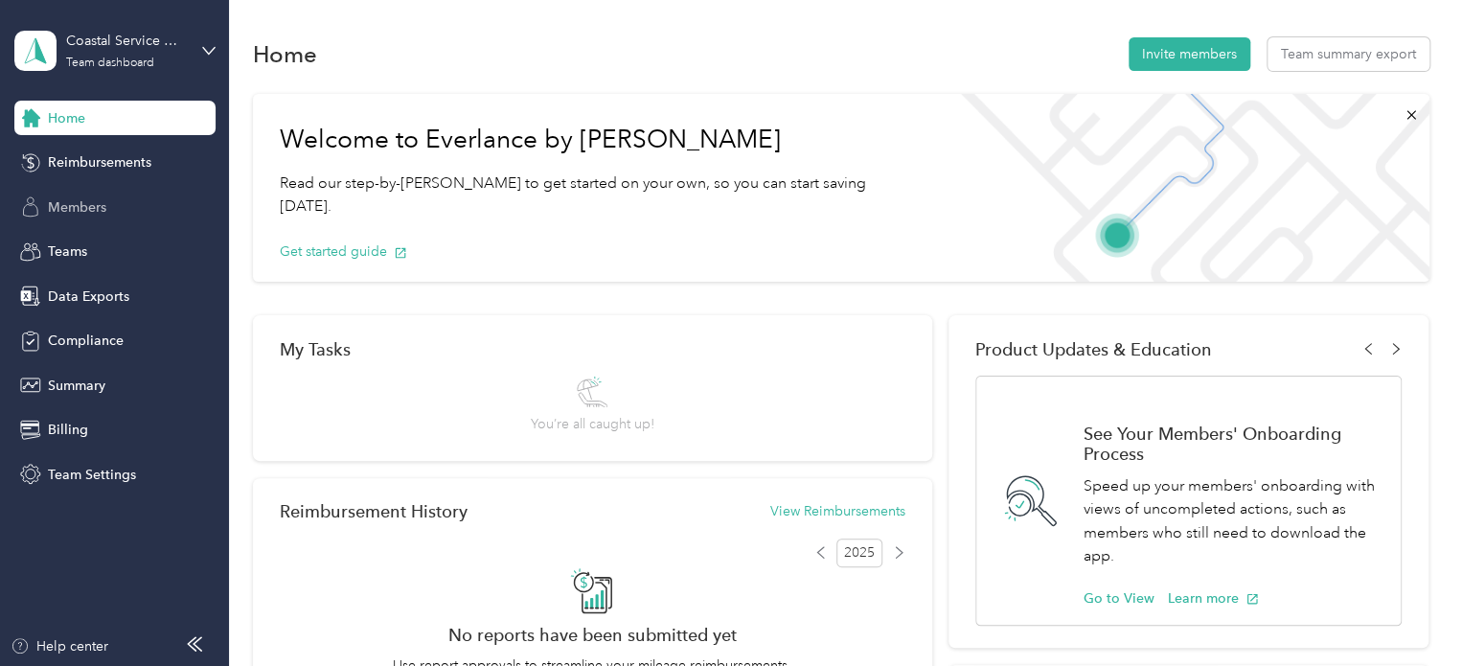
click at [96, 213] on span "Members" at bounding box center [77, 207] width 58 height 20
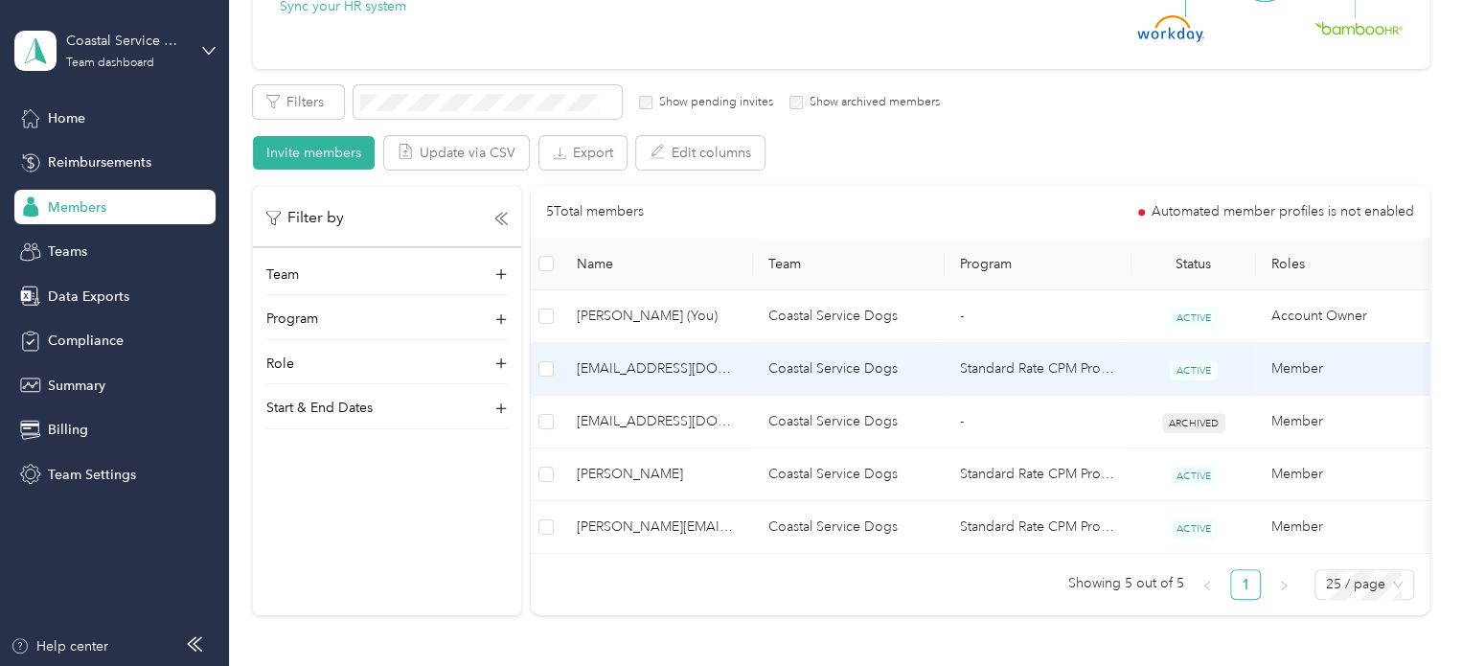
scroll to position [287, 0]
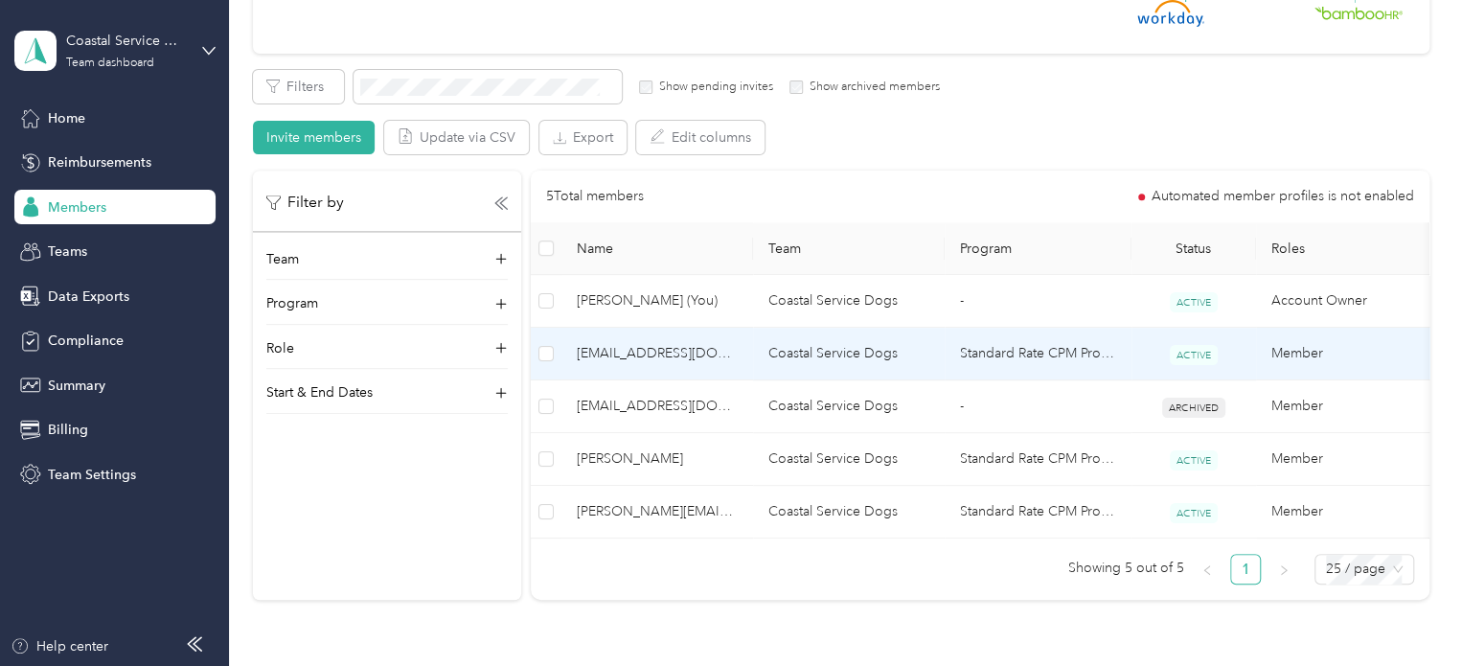
click at [718, 358] on span "savannahalex47@gmail.com" at bounding box center [657, 353] width 161 height 21
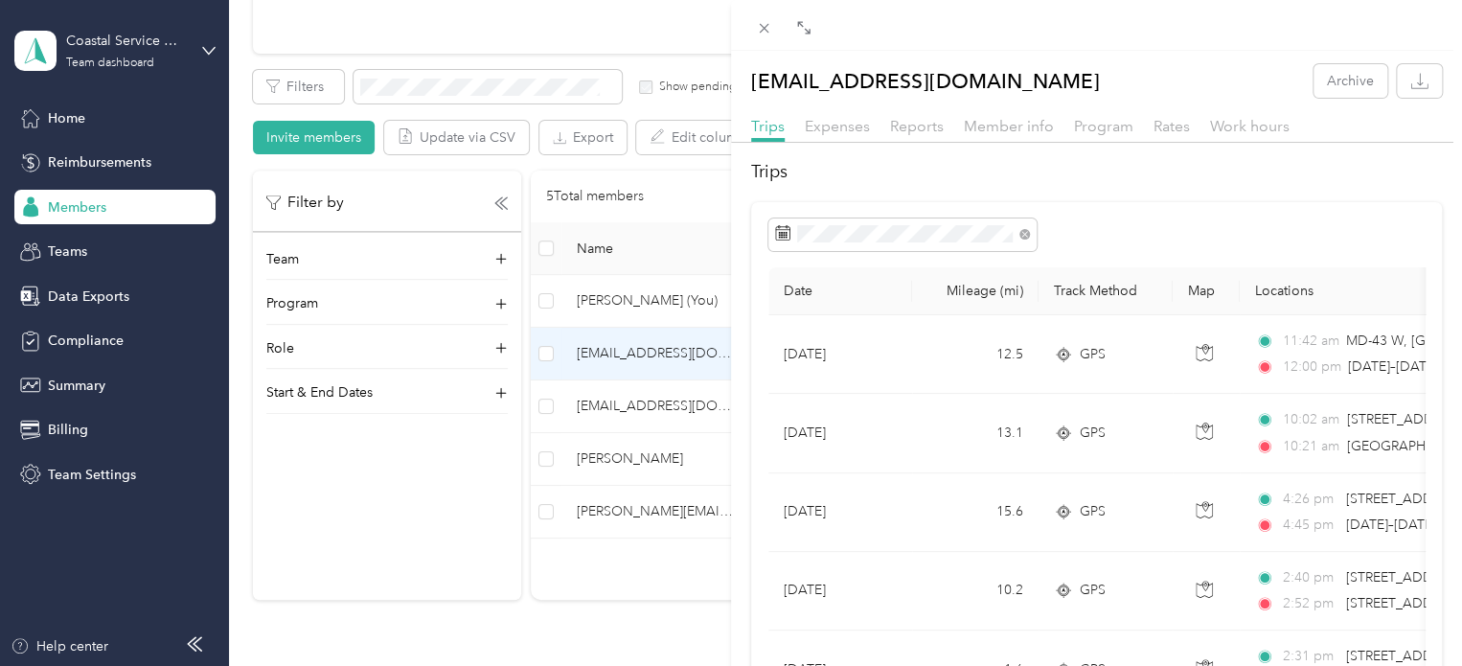
click at [1154, 237] on div at bounding box center [1097, 234] width 657 height 33
click at [1412, 79] on icon "button" at bounding box center [1420, 81] width 18 height 18
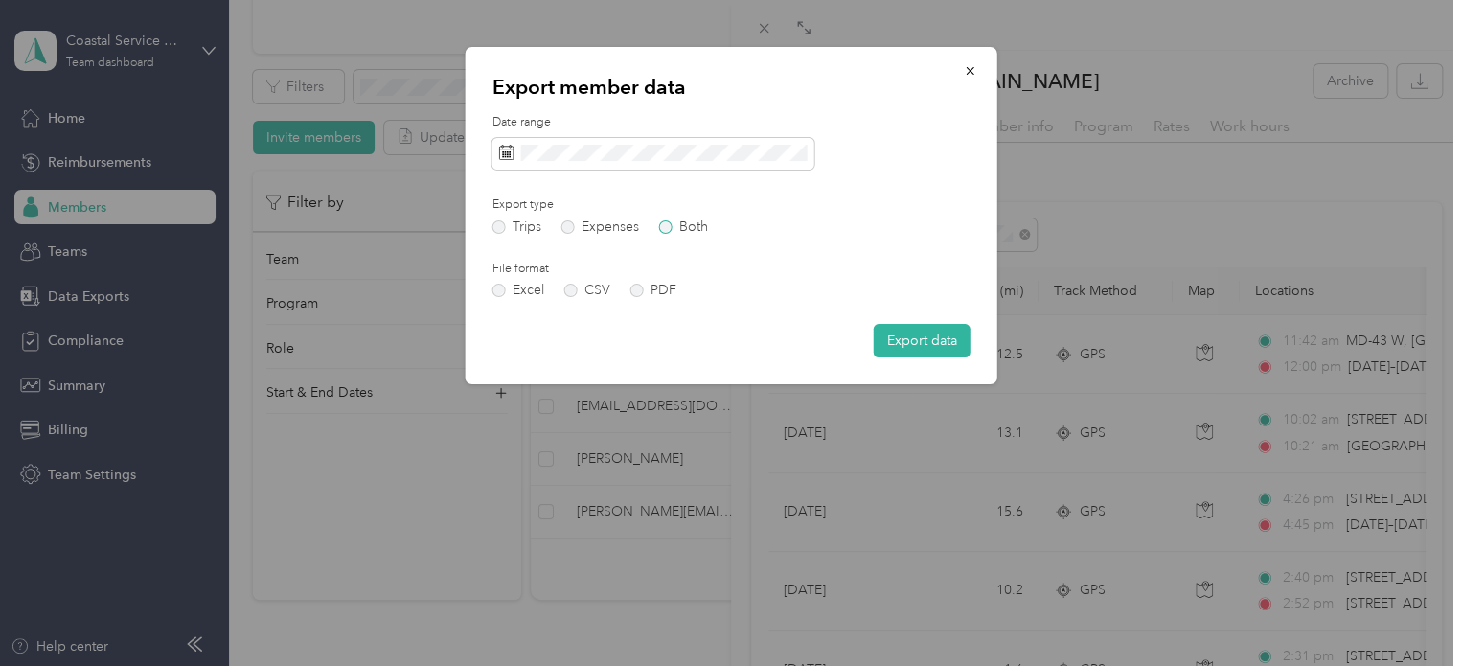
click at [659, 225] on label "Both" at bounding box center [683, 226] width 49 height 13
click at [632, 289] on label "PDF" at bounding box center [654, 290] width 46 height 13
click at [911, 338] on button "Export data" at bounding box center [922, 341] width 97 height 34
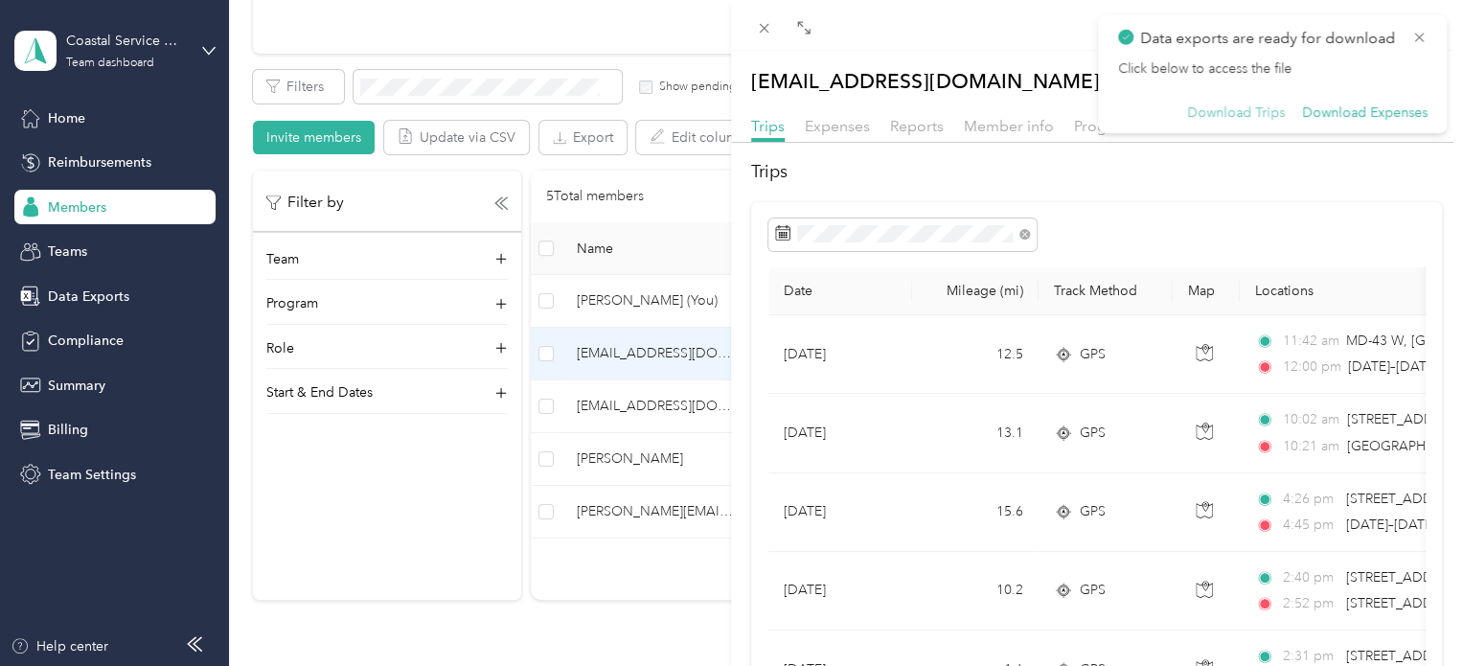
click at [1229, 122] on button "Download Trips" at bounding box center [1236, 112] width 98 height 17
click at [609, 410] on div "savannahalex47@gmail.com Archive Trips Expenses Reports Member info Program Rat…" at bounding box center [731, 333] width 1462 height 666
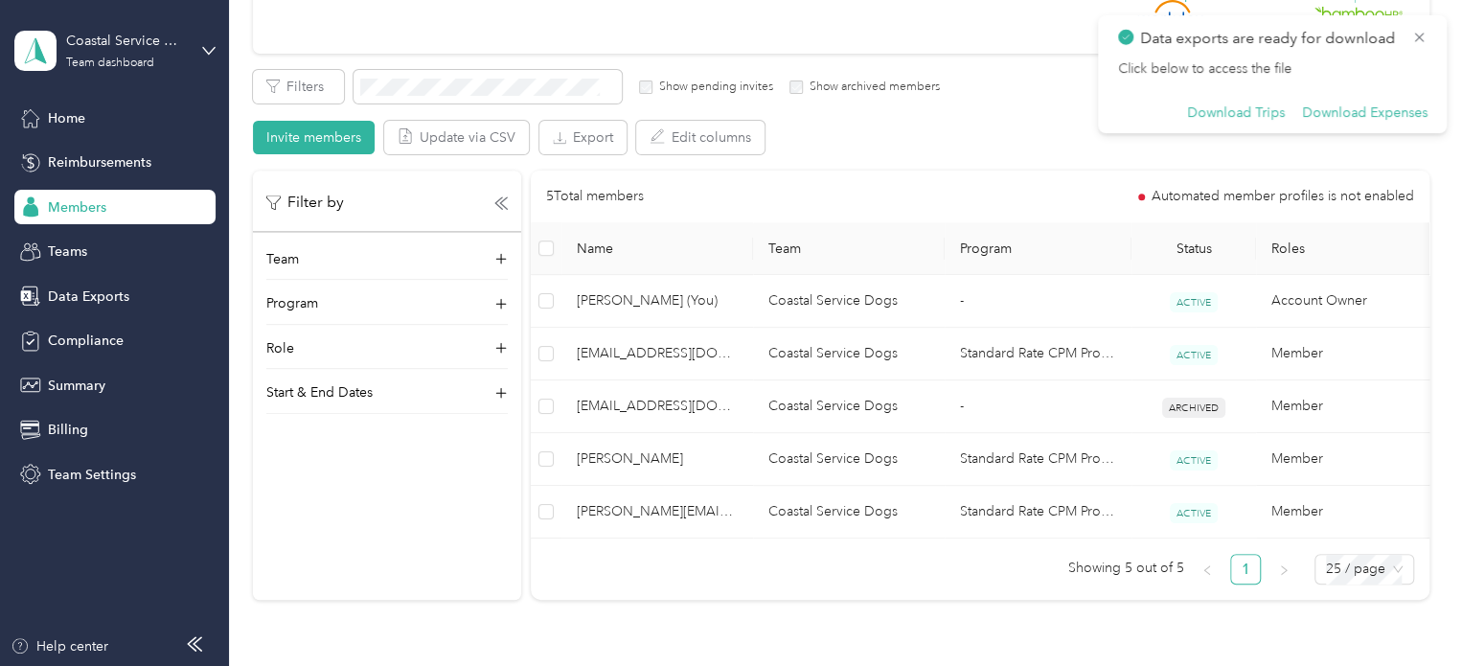
click at [640, 404] on div at bounding box center [731, 333] width 1462 height 666
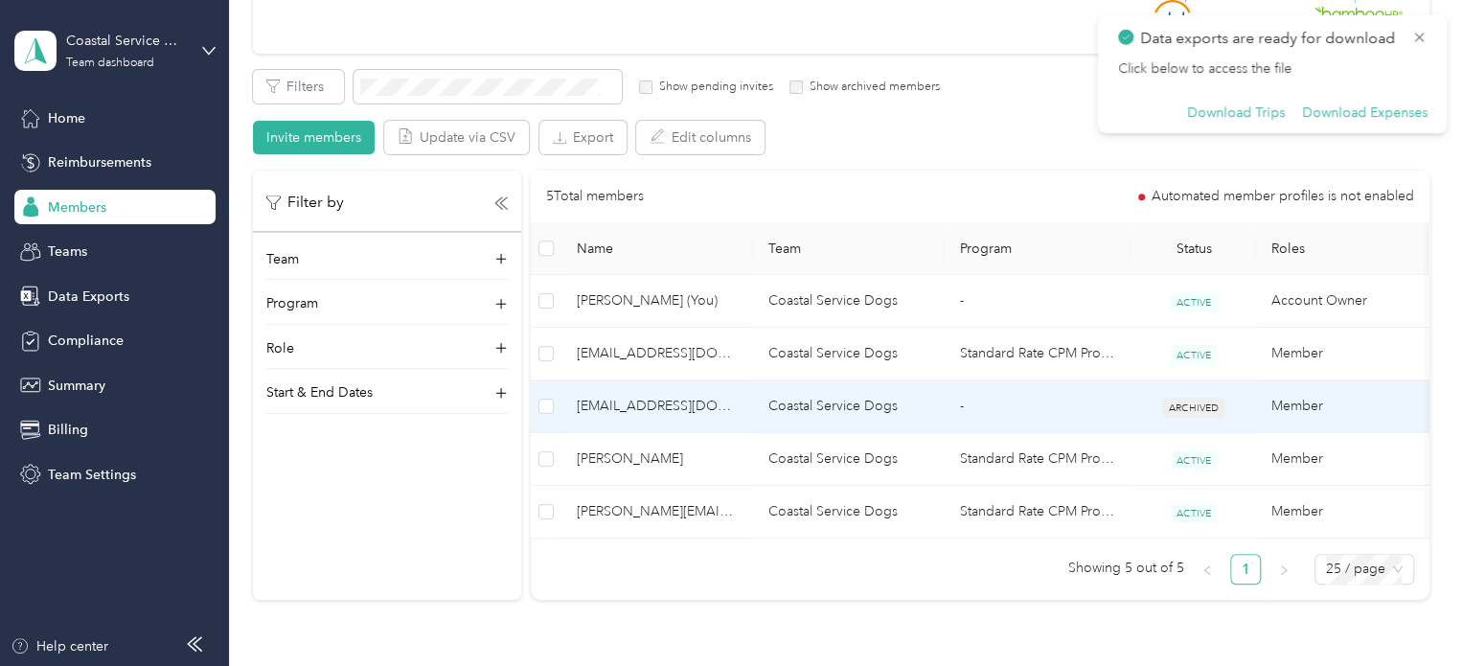
click at [740, 398] on td "[EMAIL_ADDRESS][DOMAIN_NAME]" at bounding box center [658, 406] width 192 height 53
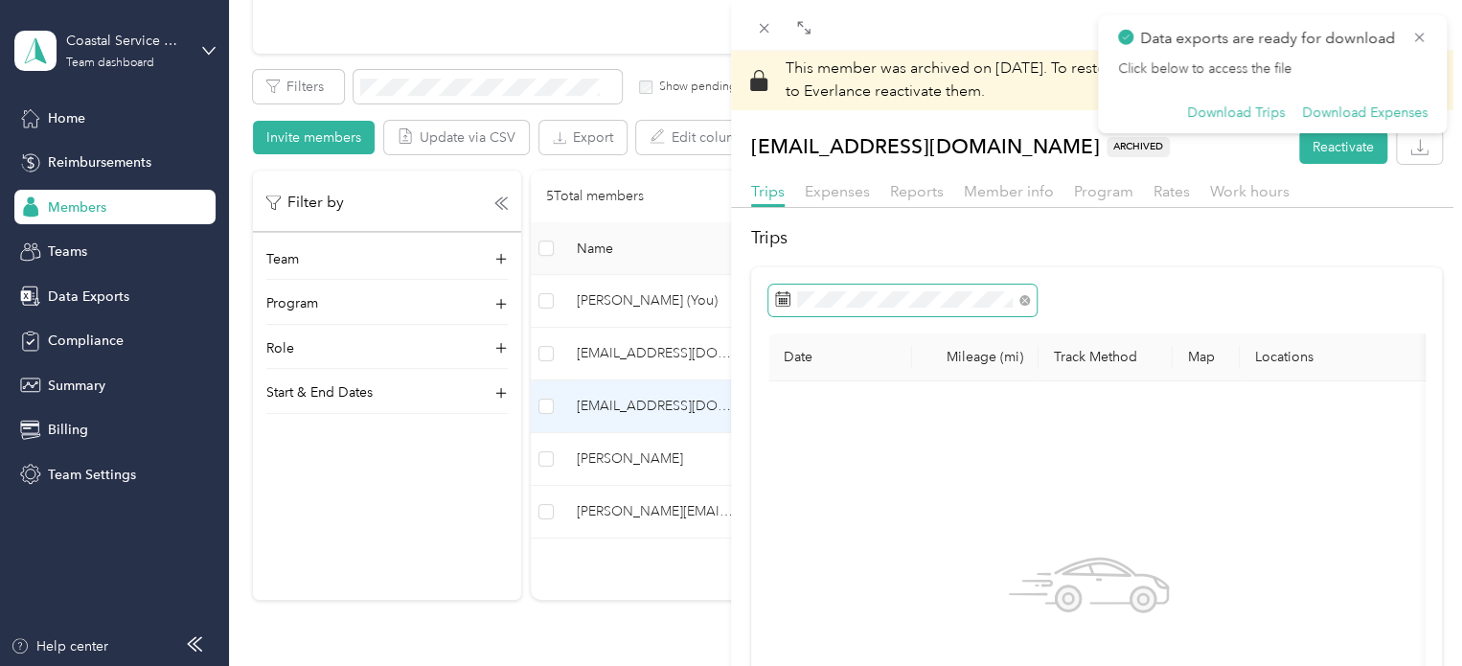
click at [986, 310] on span at bounding box center [903, 301] width 268 height 33
click at [1135, 306] on div at bounding box center [1097, 301] width 657 height 33
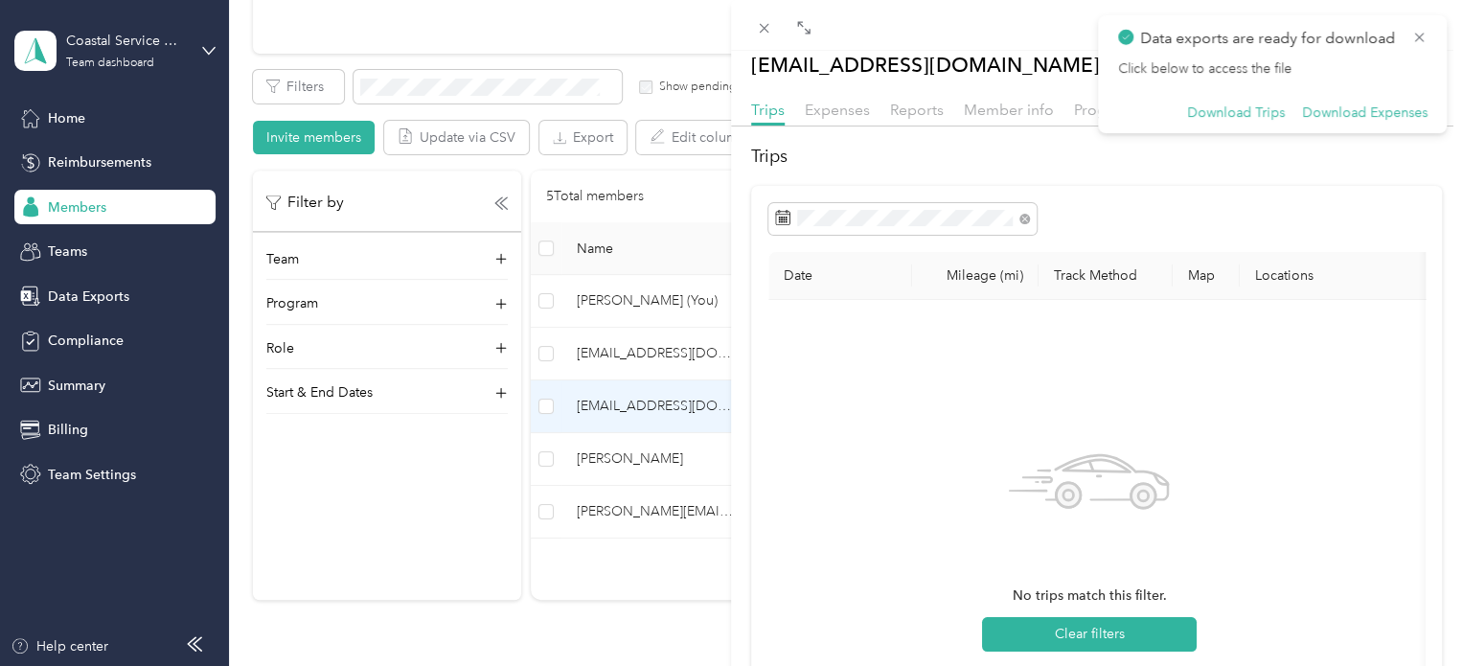
scroll to position [78, 0]
